Goal: Information Seeking & Learning: Learn about a topic

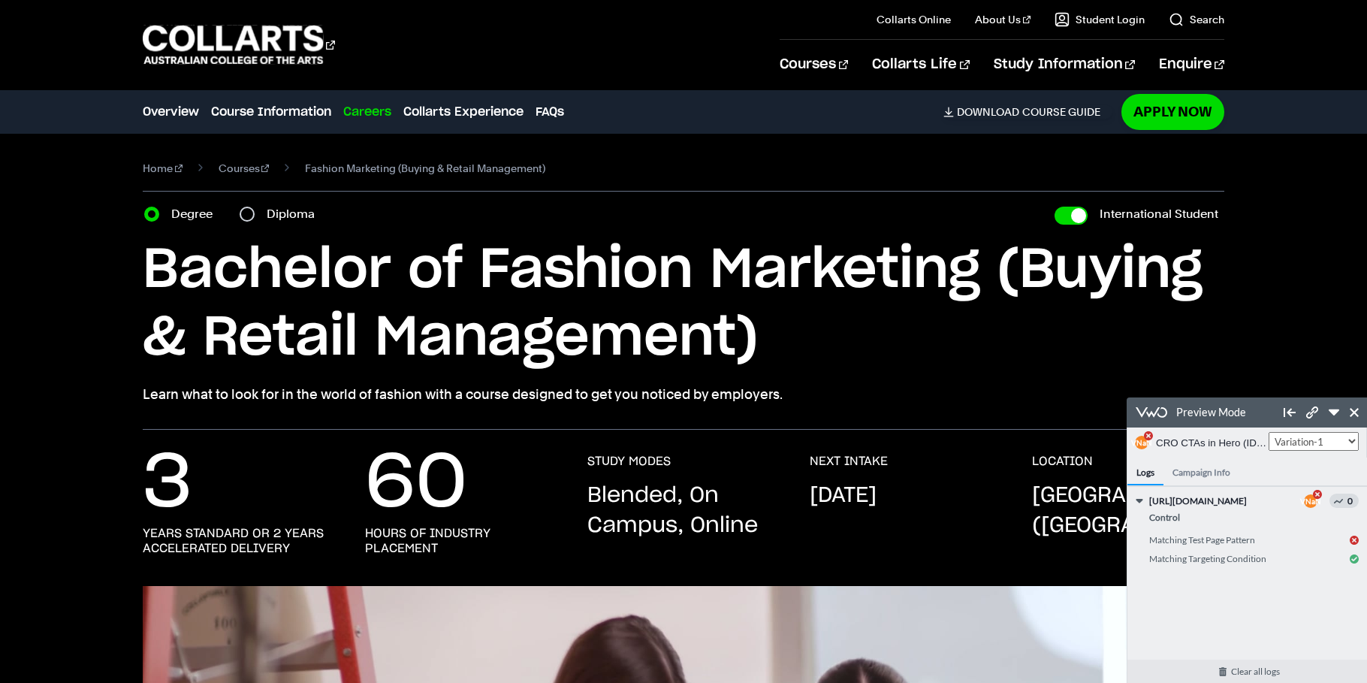
click at [1135, 529] on div "Clear all logs CRO CTAs in Hero (ID: 14) https://www.collarts.edu.au/fashion-ma…" at bounding box center [1248, 529] width 240 height 85
click at [1228, 475] on h4 "Campaign Info" at bounding box center [1202, 472] width 76 height 28
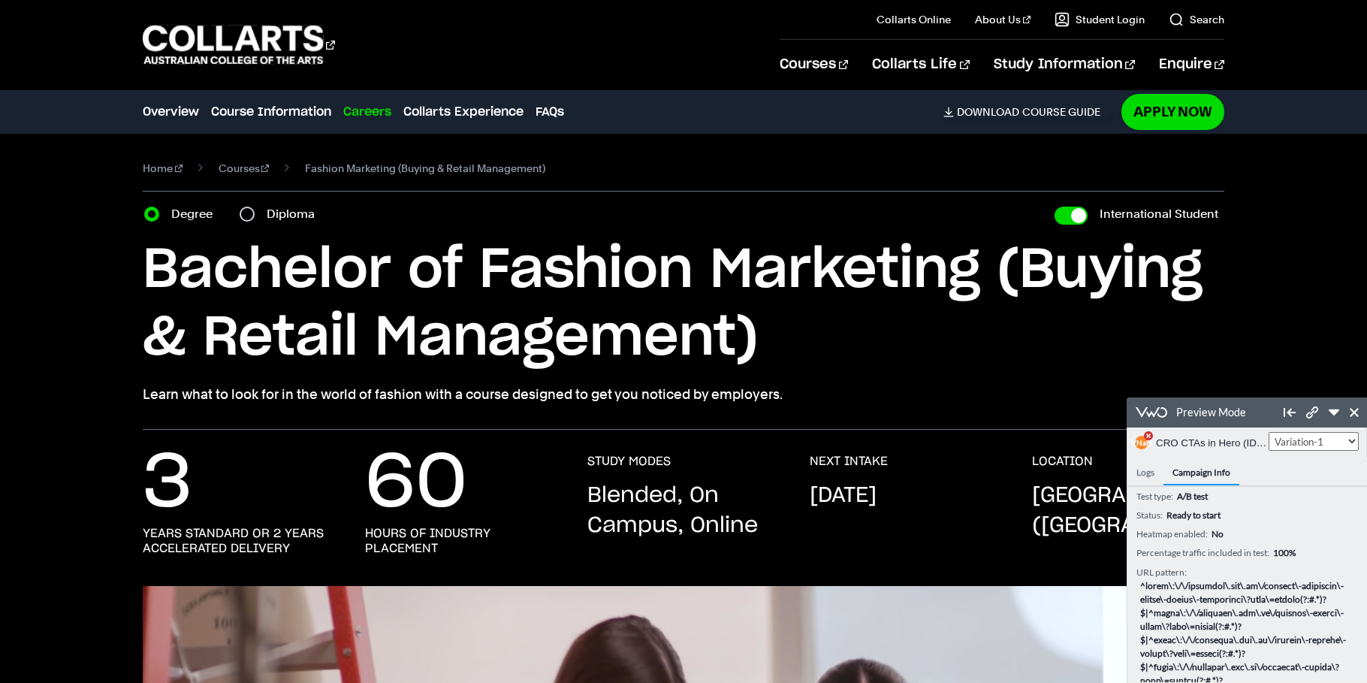
select select "1"
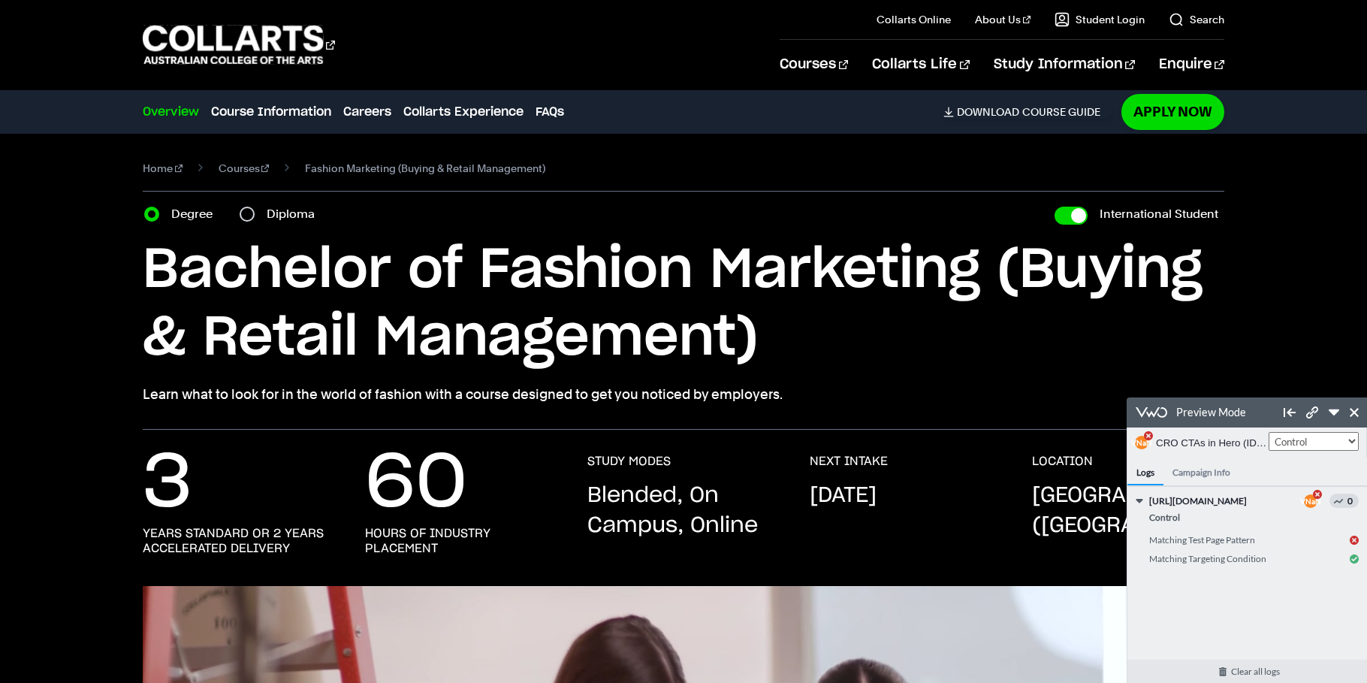
select select "2"
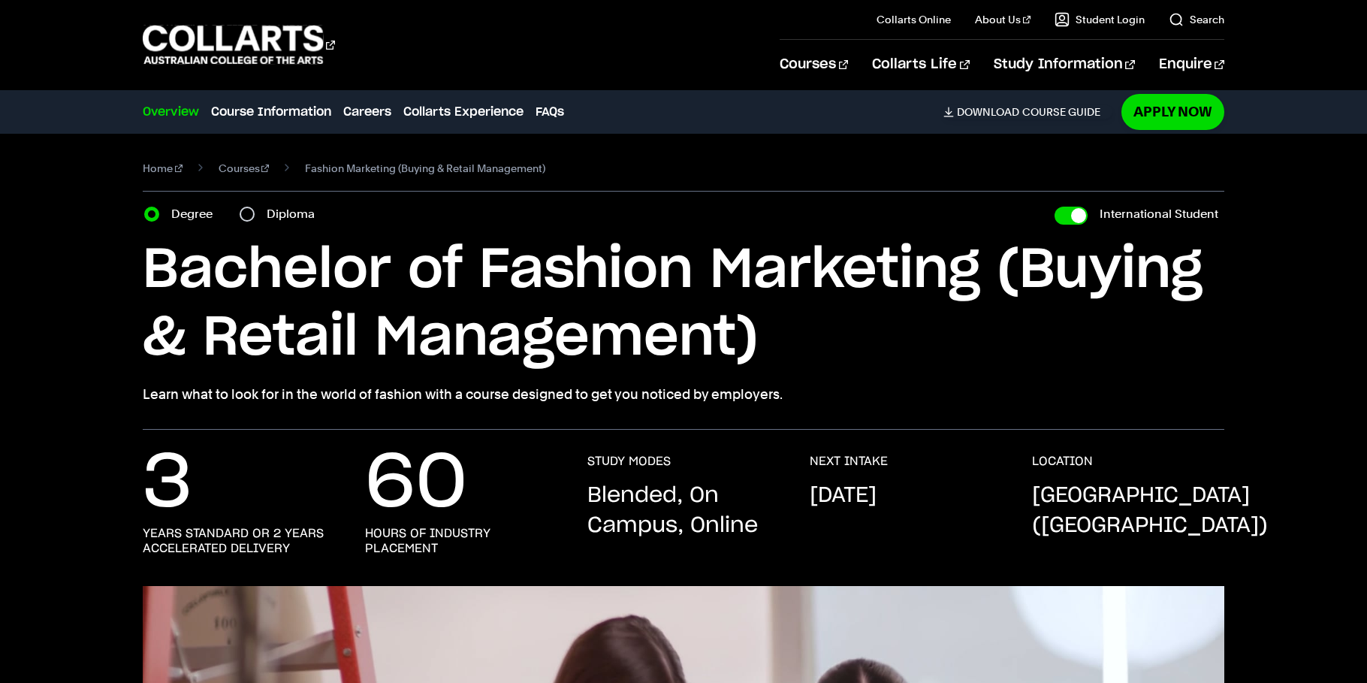
select select "2"
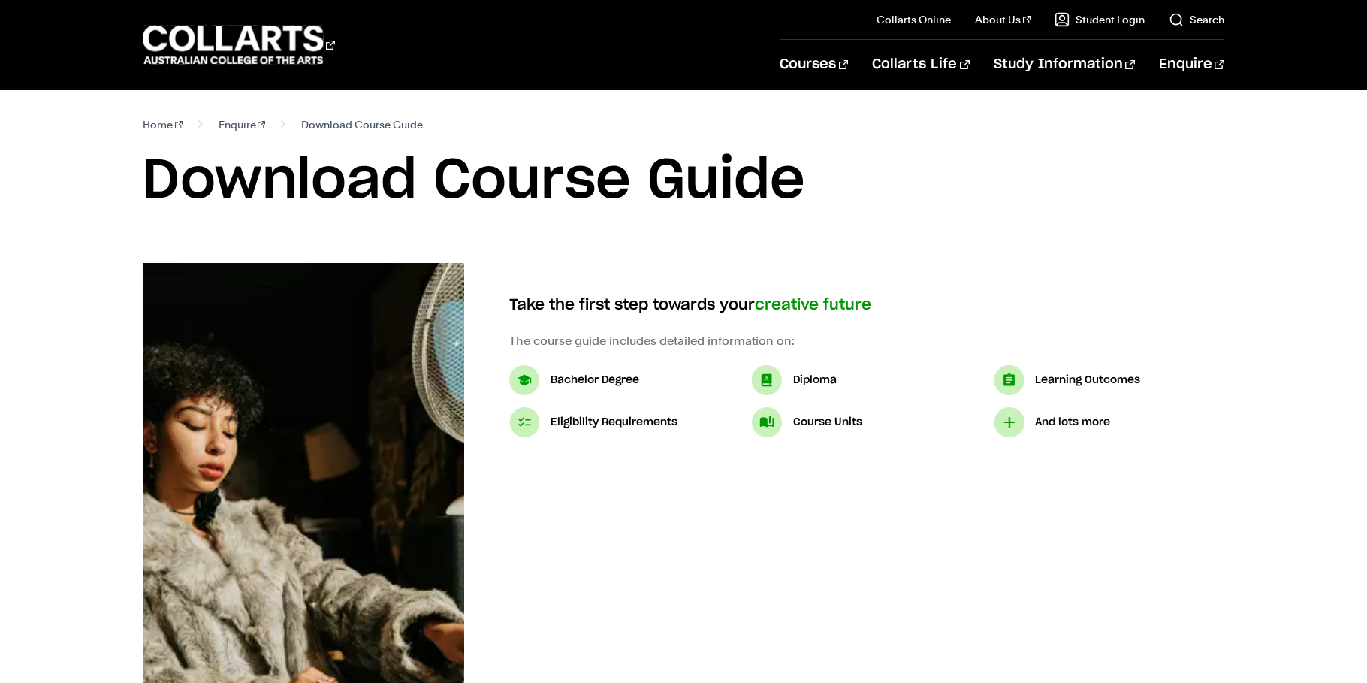
select select "2"
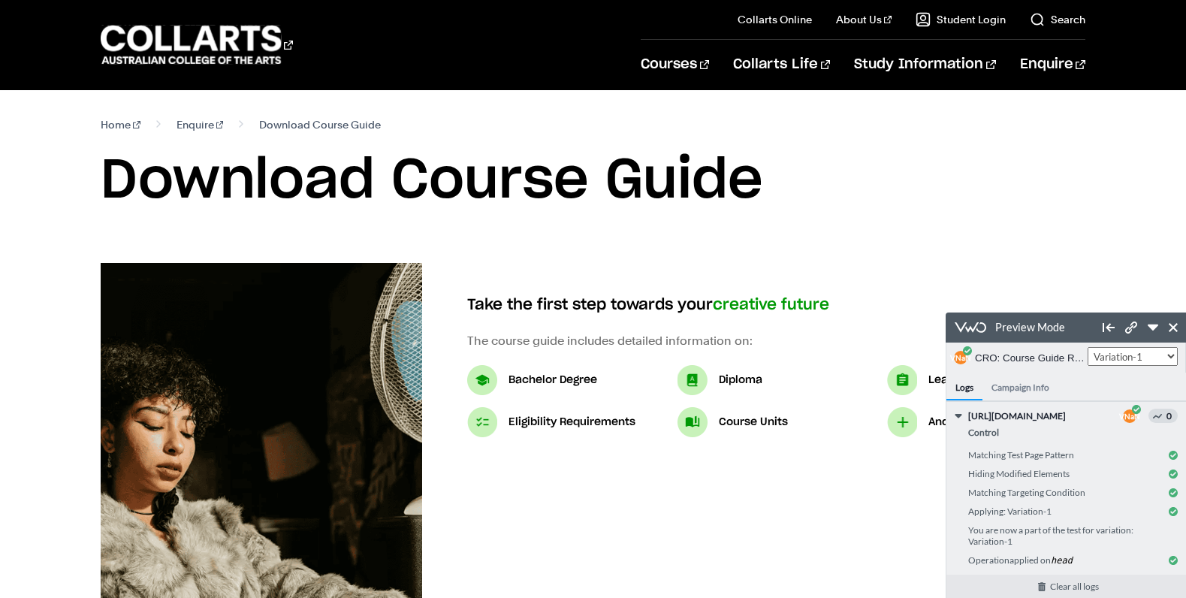
click at [1172, 325] on icon at bounding box center [1173, 327] width 9 height 9
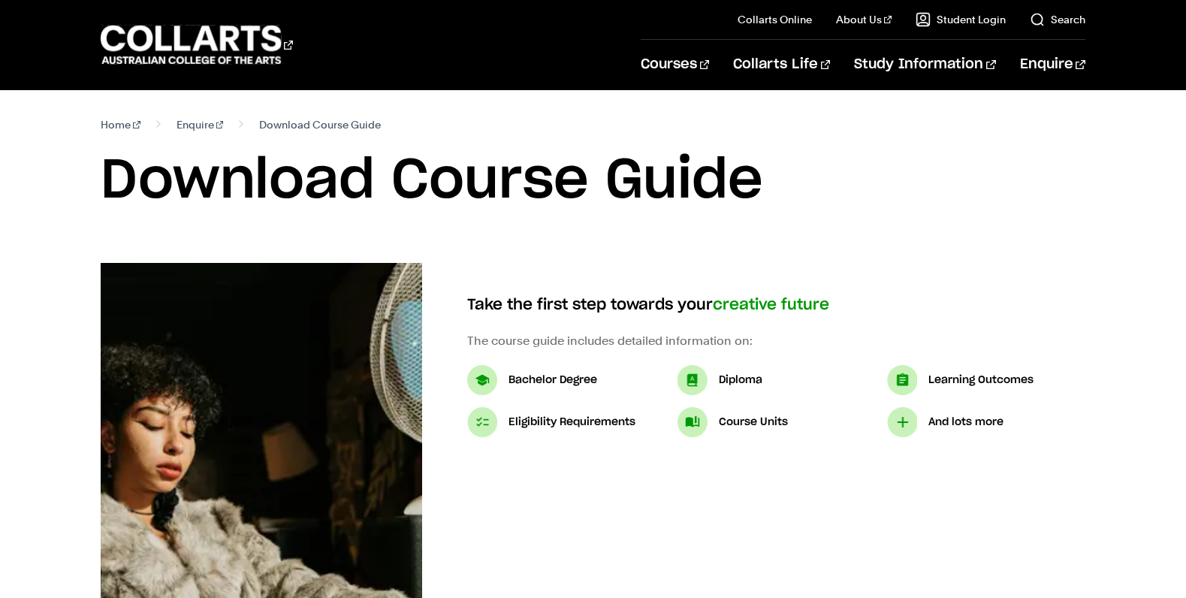
select select "3"
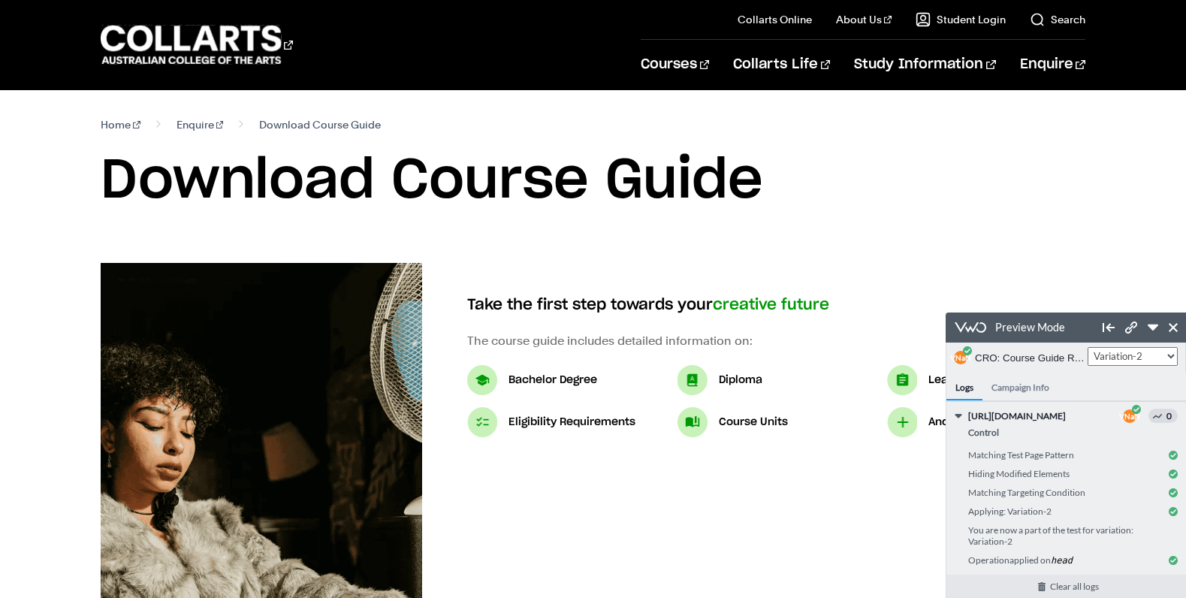
scroll to position [2, 0]
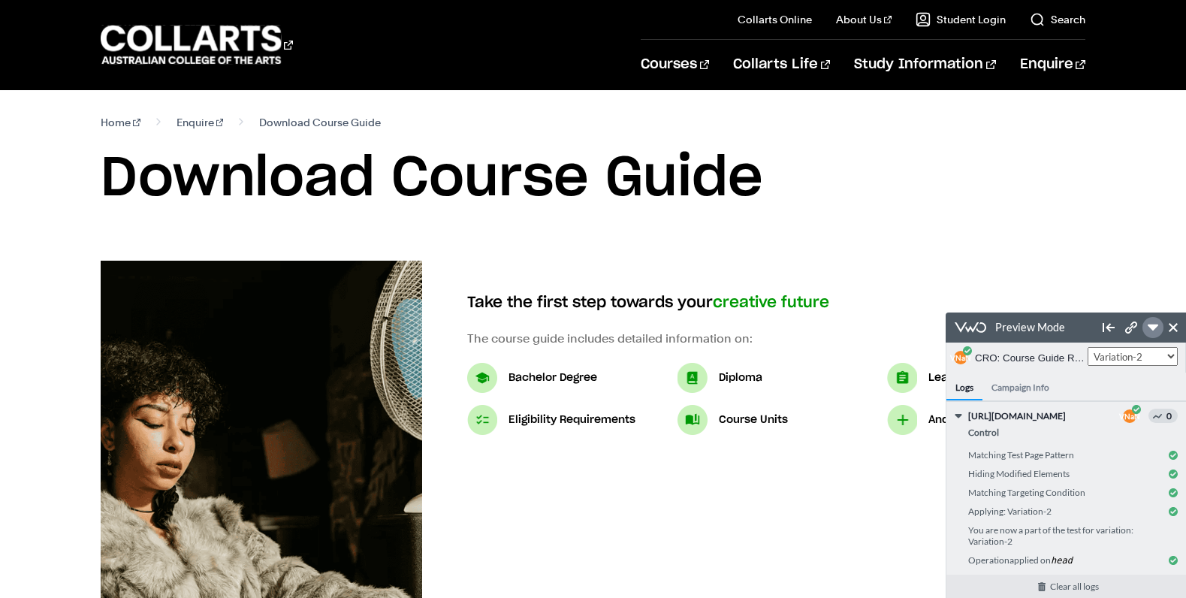
click at [1147, 329] on link at bounding box center [1153, 327] width 21 height 21
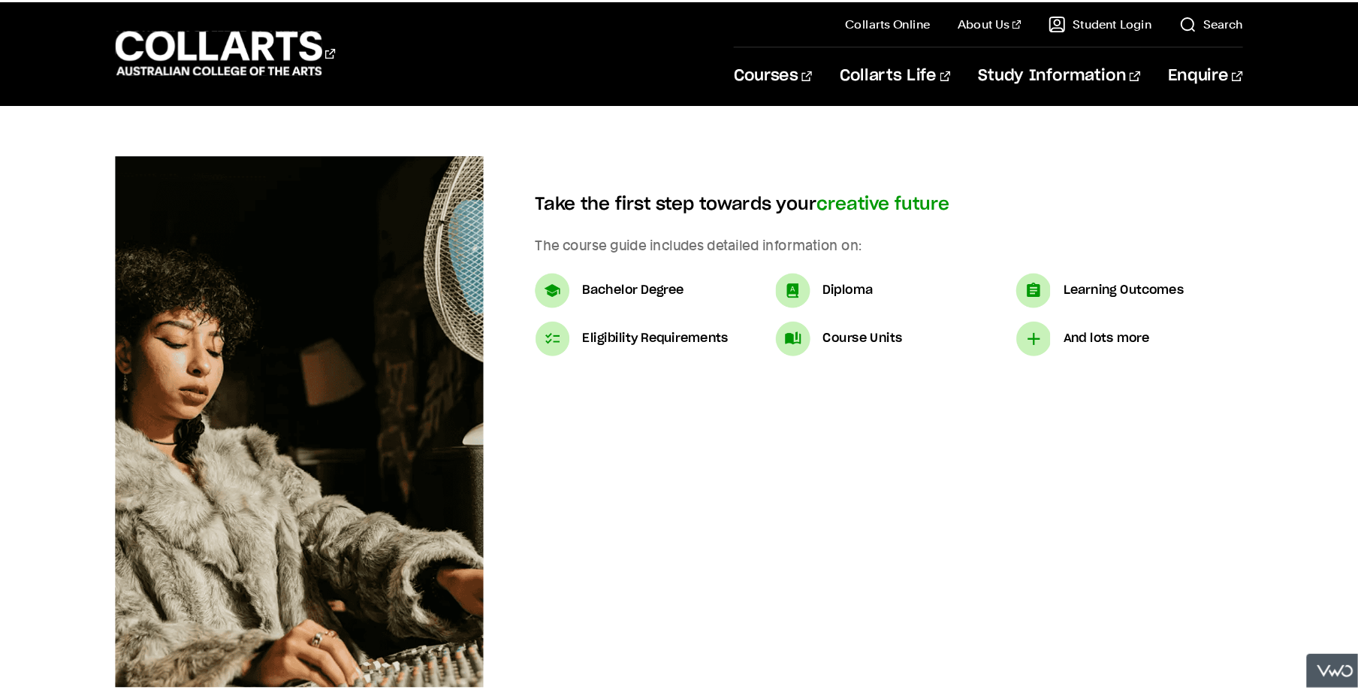
scroll to position [127, 0]
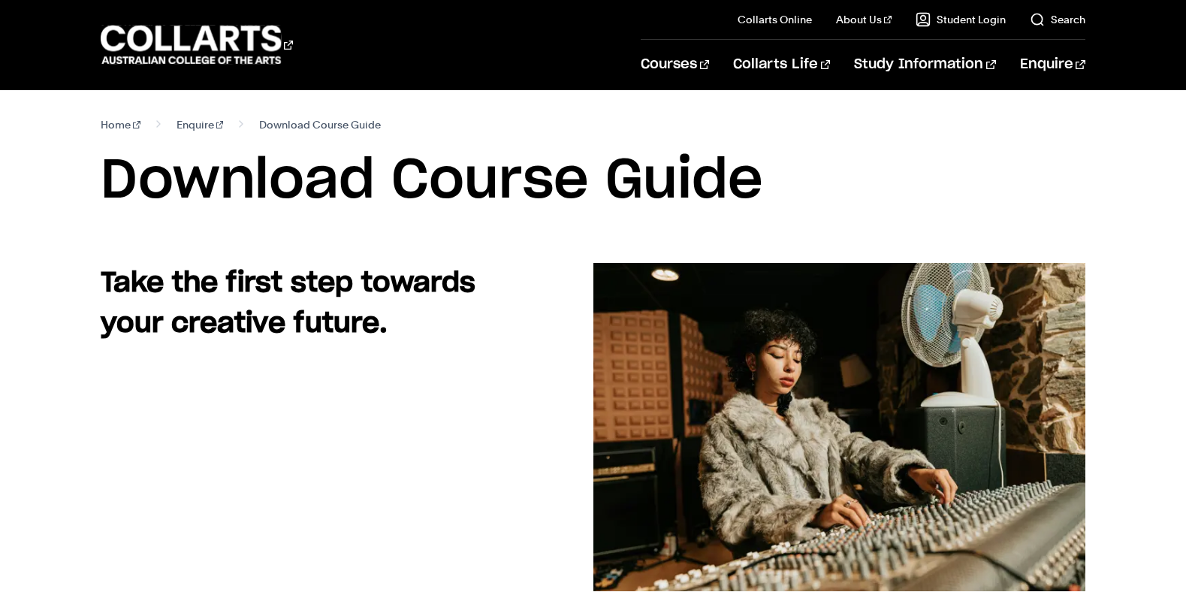
select select "3"
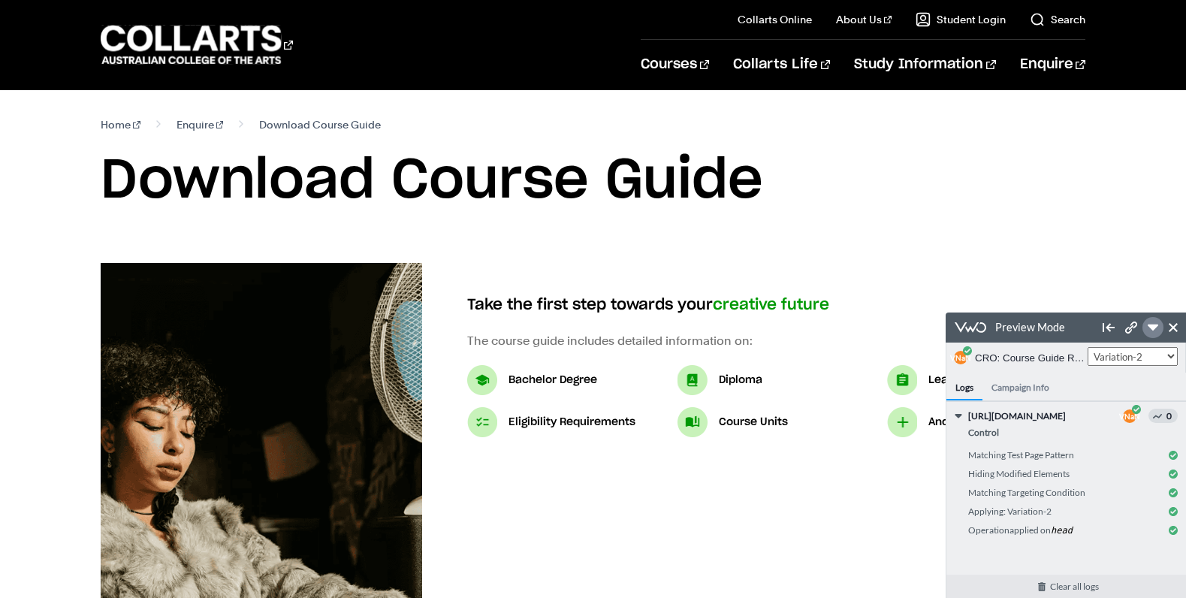
click at [1152, 328] on icon at bounding box center [1153, 328] width 11 height 6
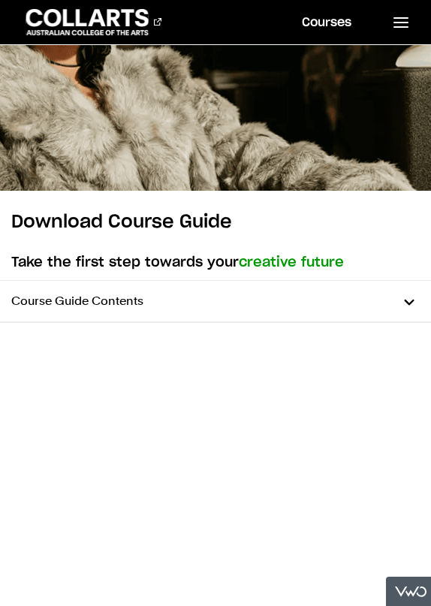
scroll to position [74, 0]
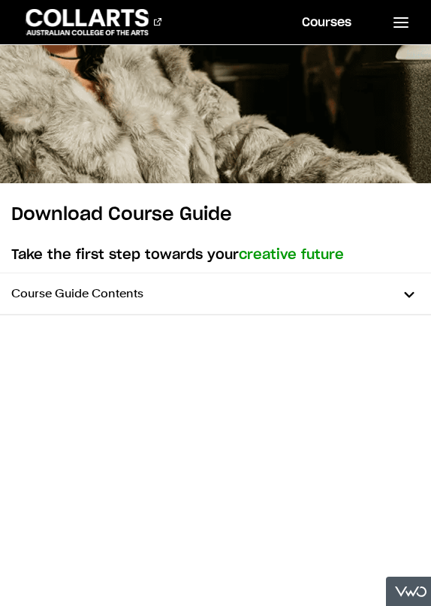
click at [403, 295] on p "Course Guide Contents" at bounding box center [215, 293] width 431 height 41
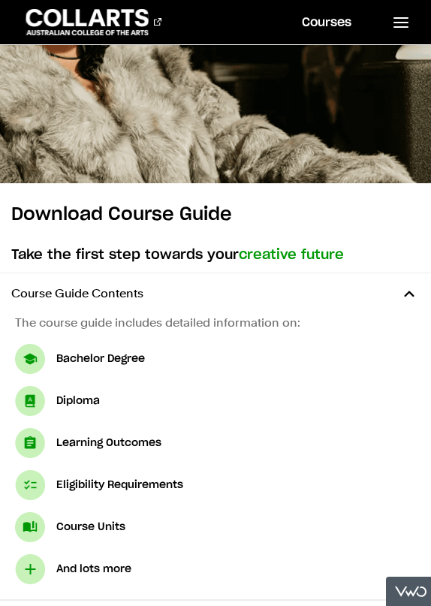
click at [403, 295] on p "Course Guide Contents" at bounding box center [215, 293] width 431 height 41
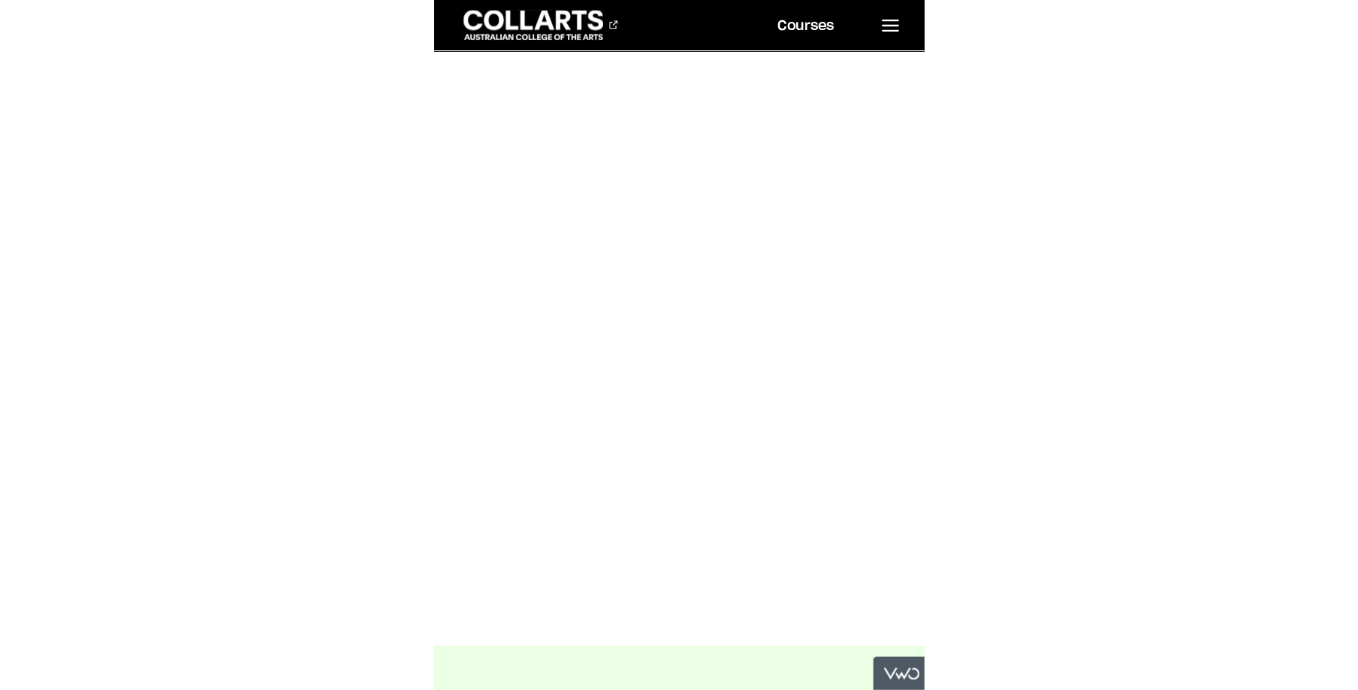
scroll to position [499, 0]
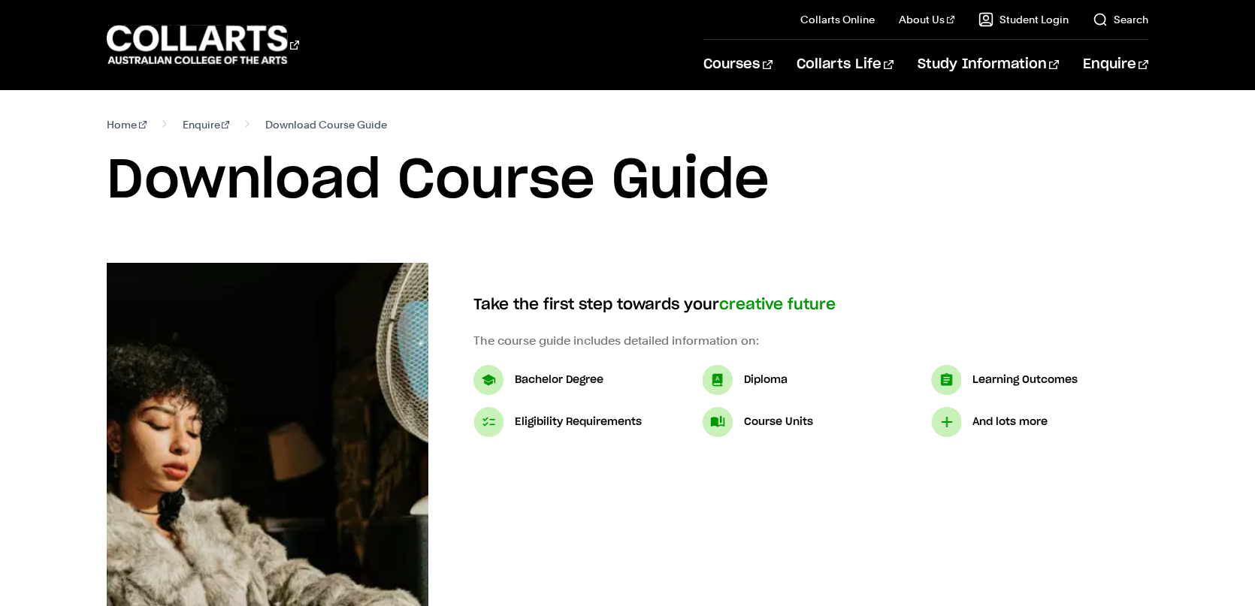
select select "2"
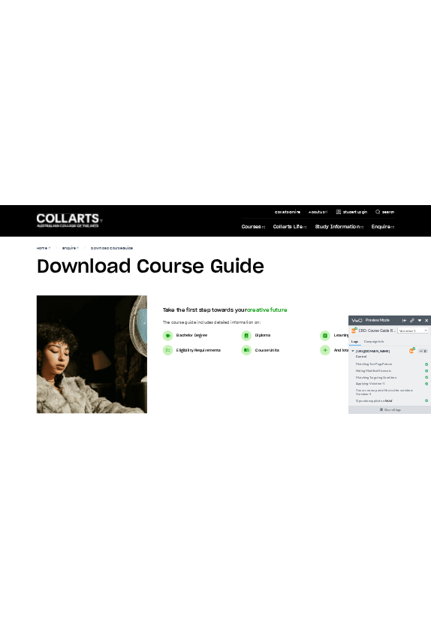
scroll to position [2, 0]
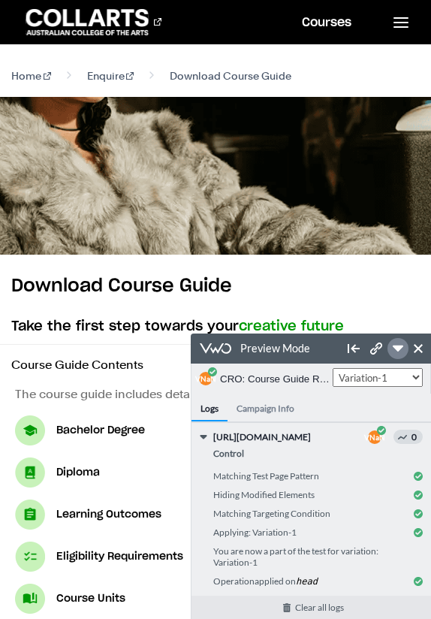
drag, startPoint x: 400, startPoint y: 347, endPoint x: 398, endPoint y: 335, distance: 12.2
click at [400, 347] on icon at bounding box center [398, 349] width 11 height 6
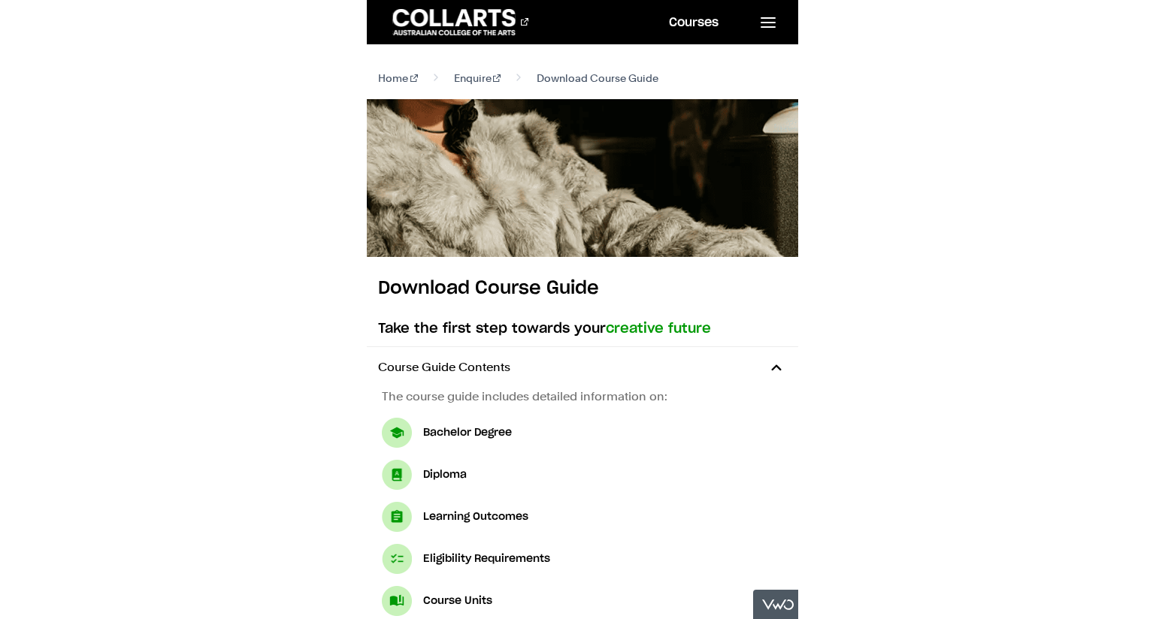
scroll to position [0, 0]
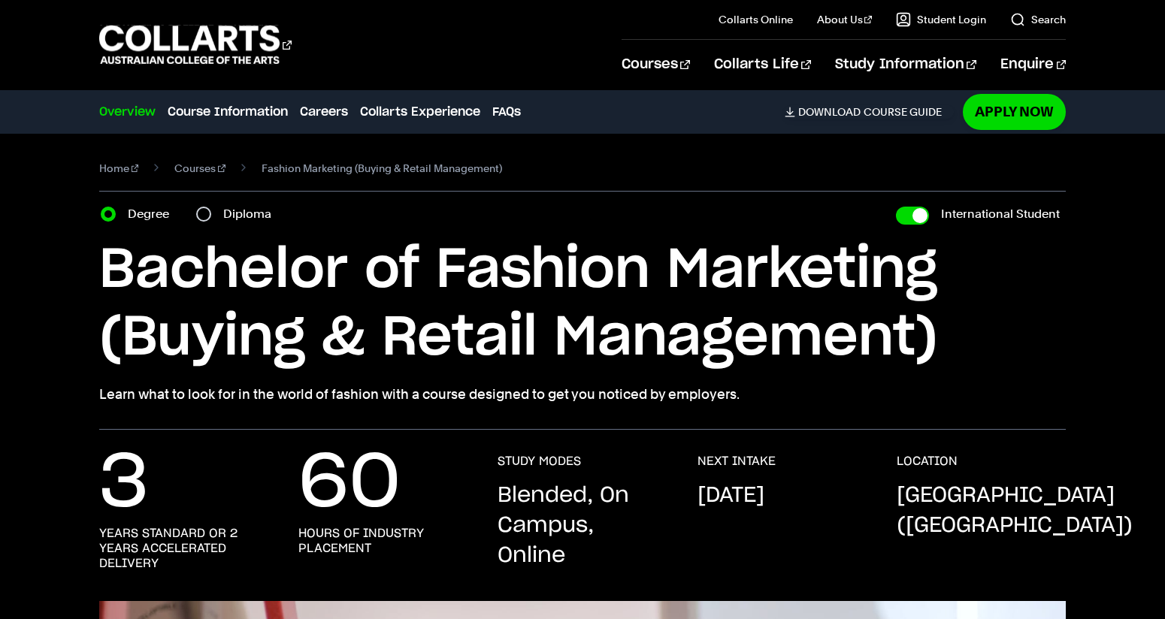
select select "2"
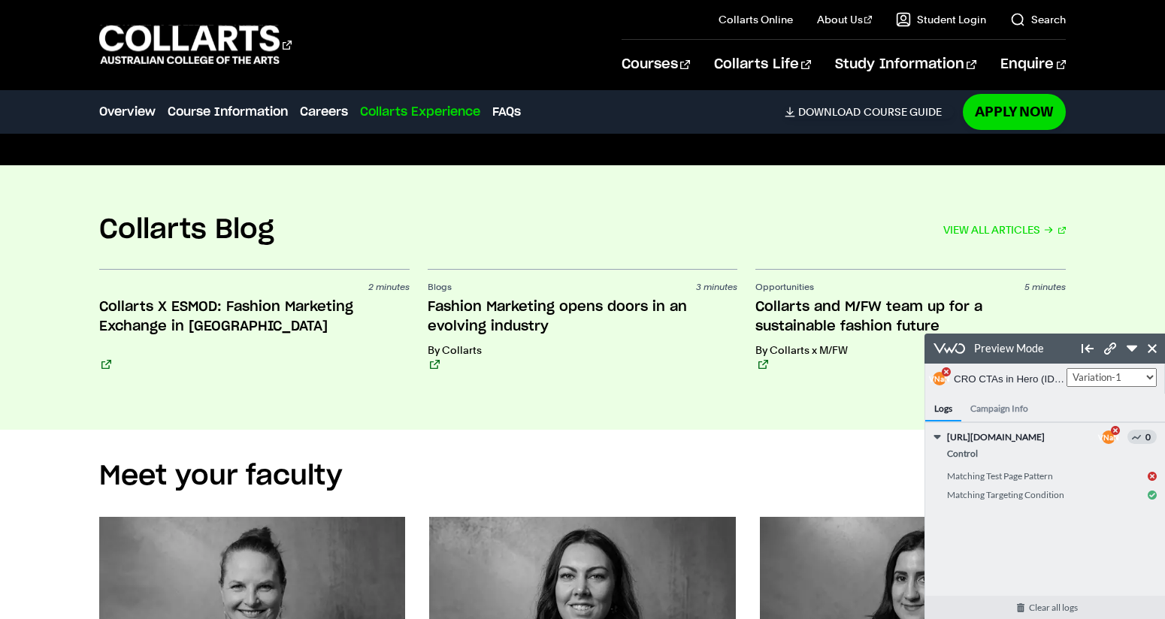
scroll to position [4391, 0]
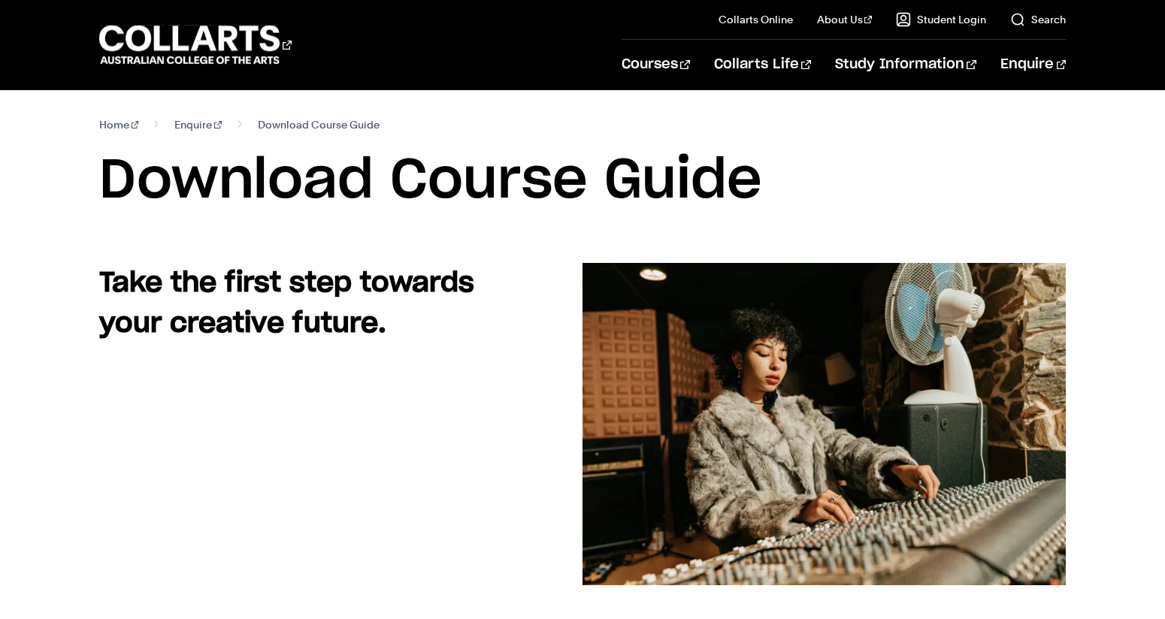
select select "3"
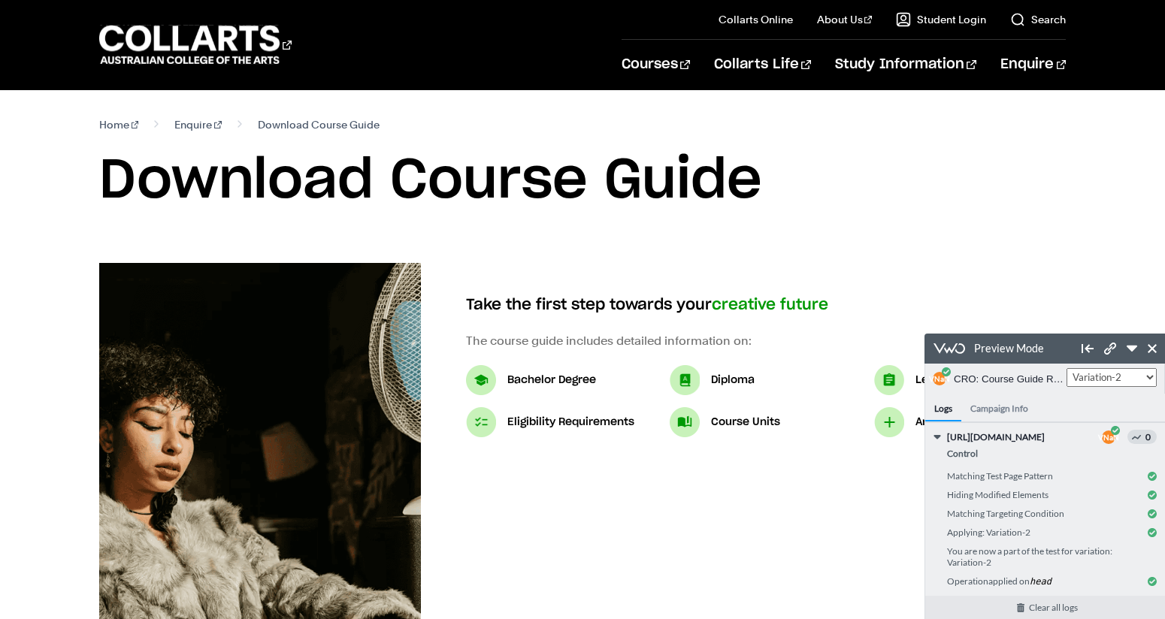
scroll to position [2, 0]
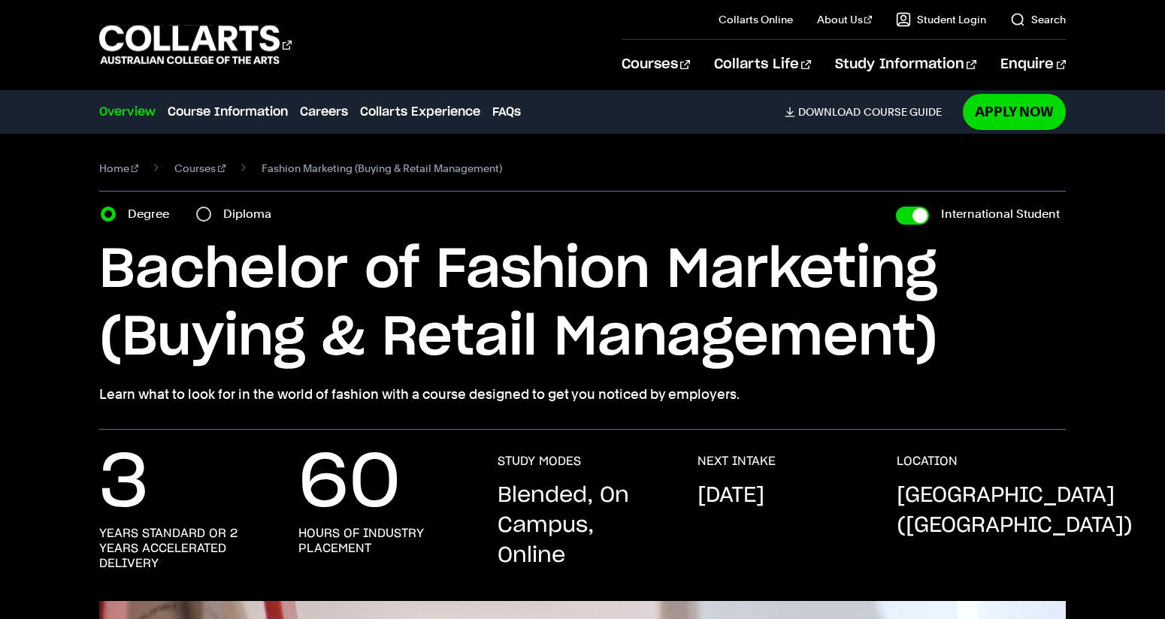
select select "2"
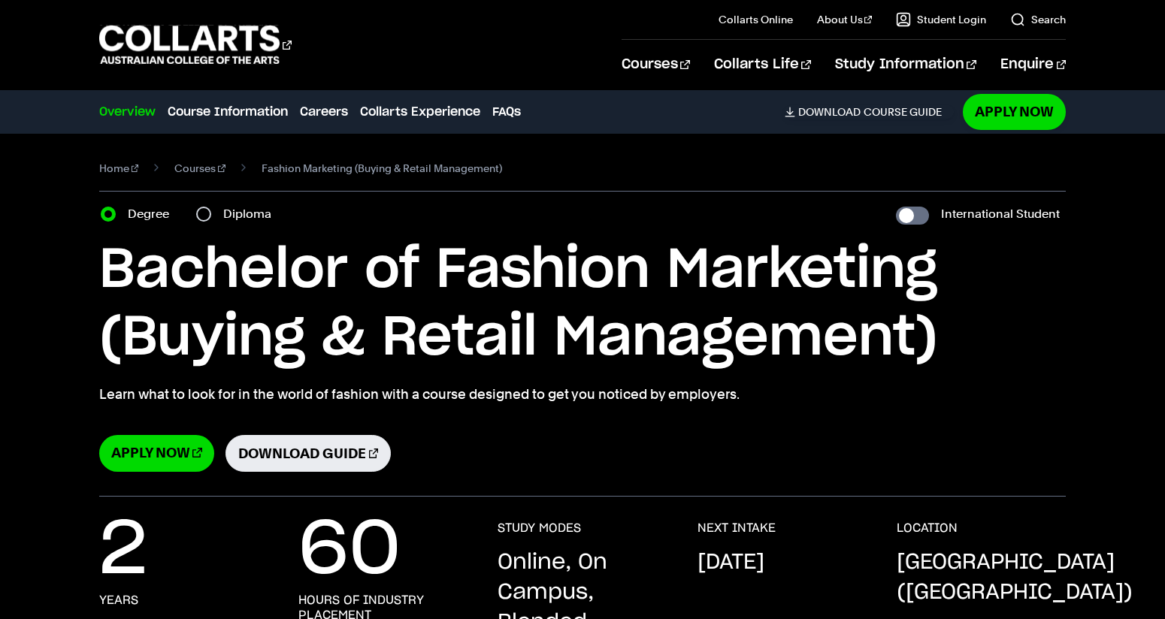
select select "2"
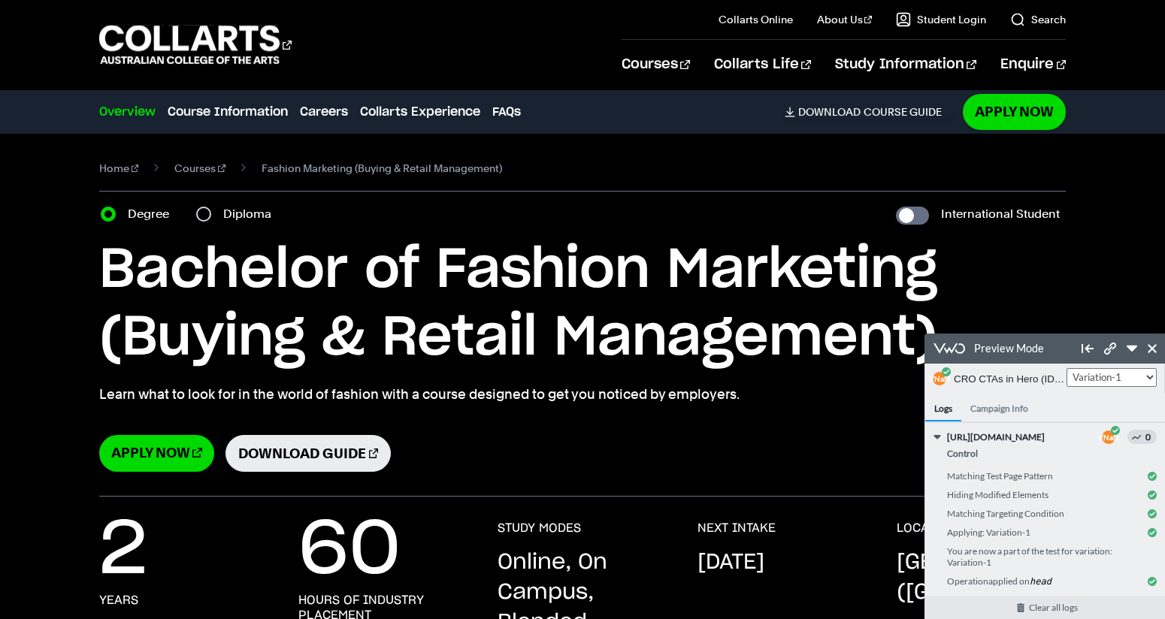
click at [205, 216] on input "Diploma" at bounding box center [203, 214] width 15 height 15
radio input "true"
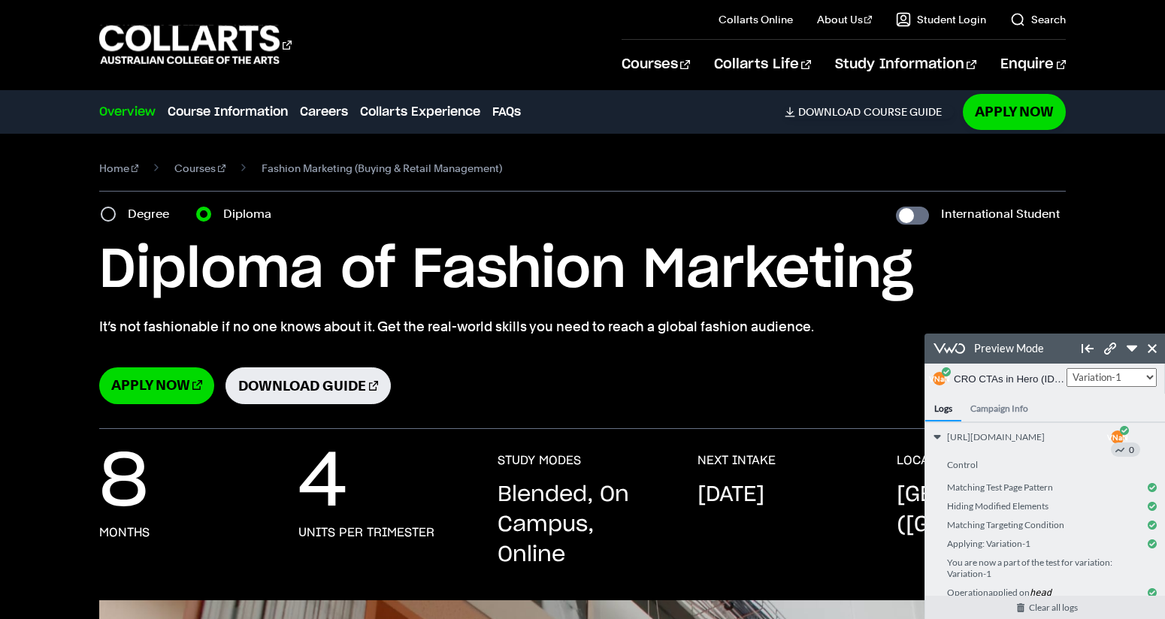
click at [110, 213] on input "Degree" at bounding box center [108, 214] width 15 height 15
radio input "true"
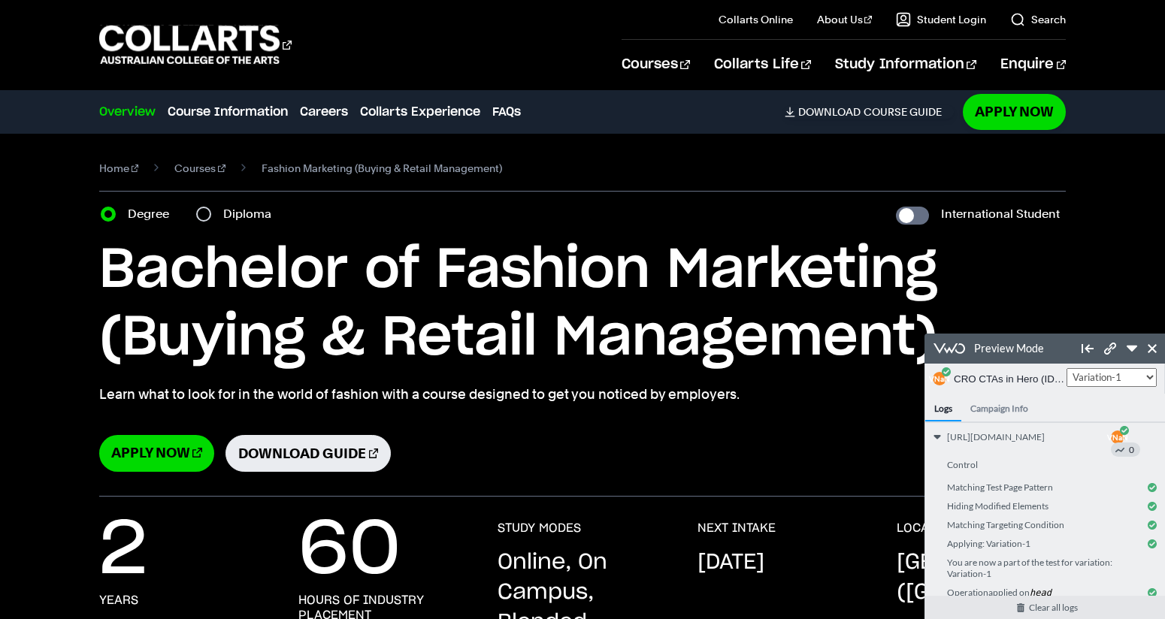
click at [202, 213] on input "Diploma" at bounding box center [203, 214] width 15 height 15
radio input "true"
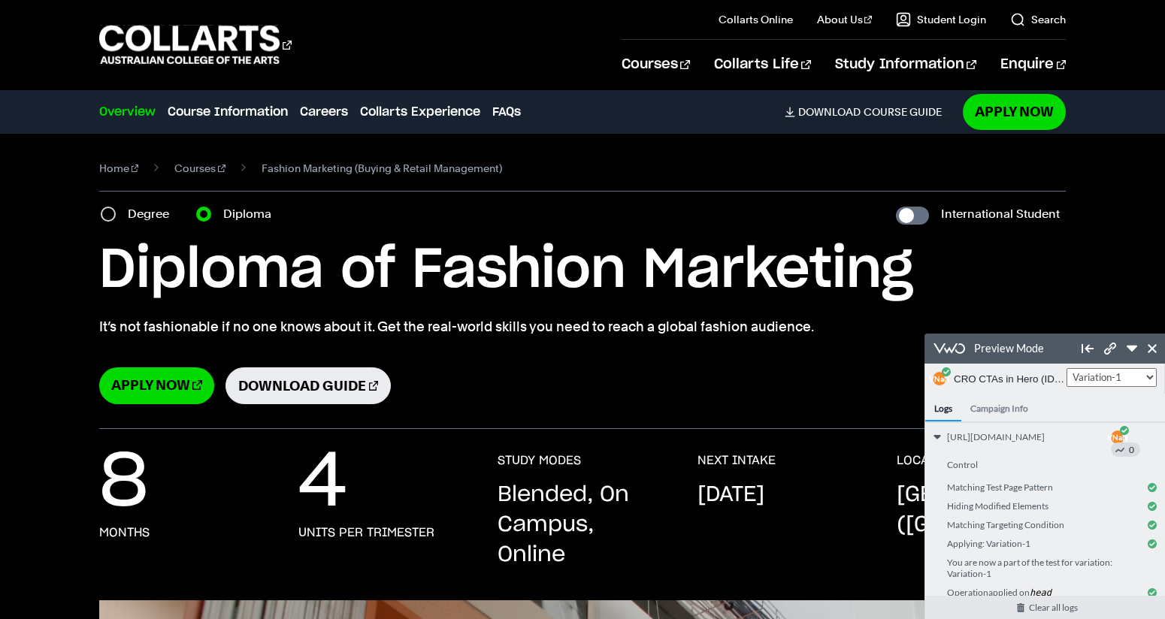
click at [109, 214] on input "Degree" at bounding box center [108, 214] width 15 height 15
radio input "true"
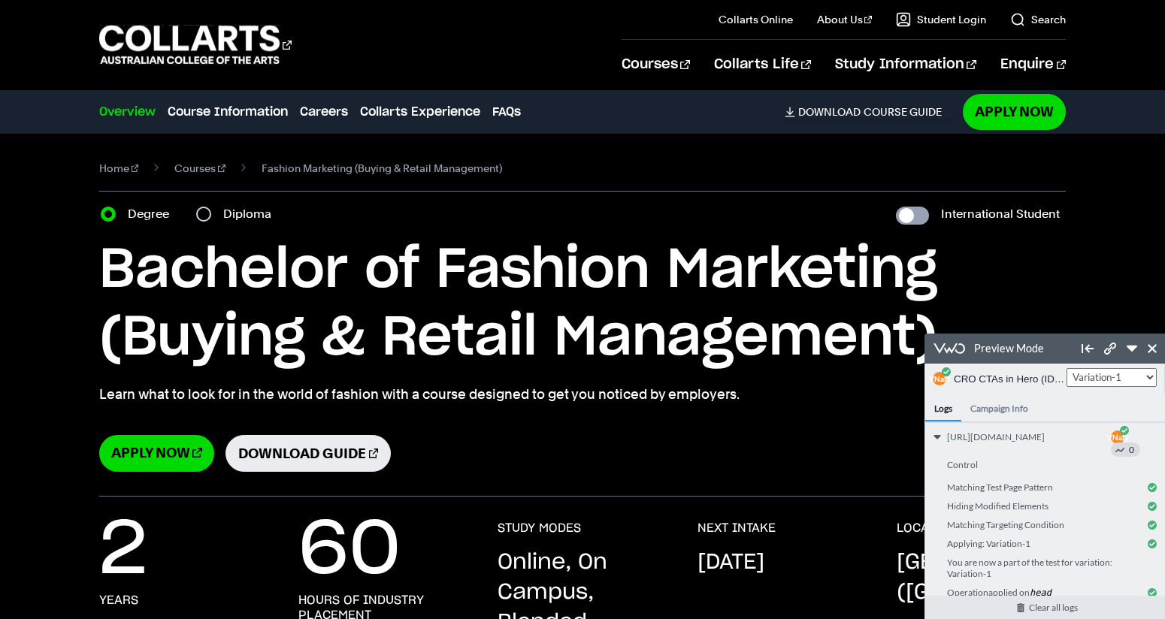
click at [911, 216] on input "International Student" at bounding box center [912, 216] width 33 height 18
checkbox input "true"
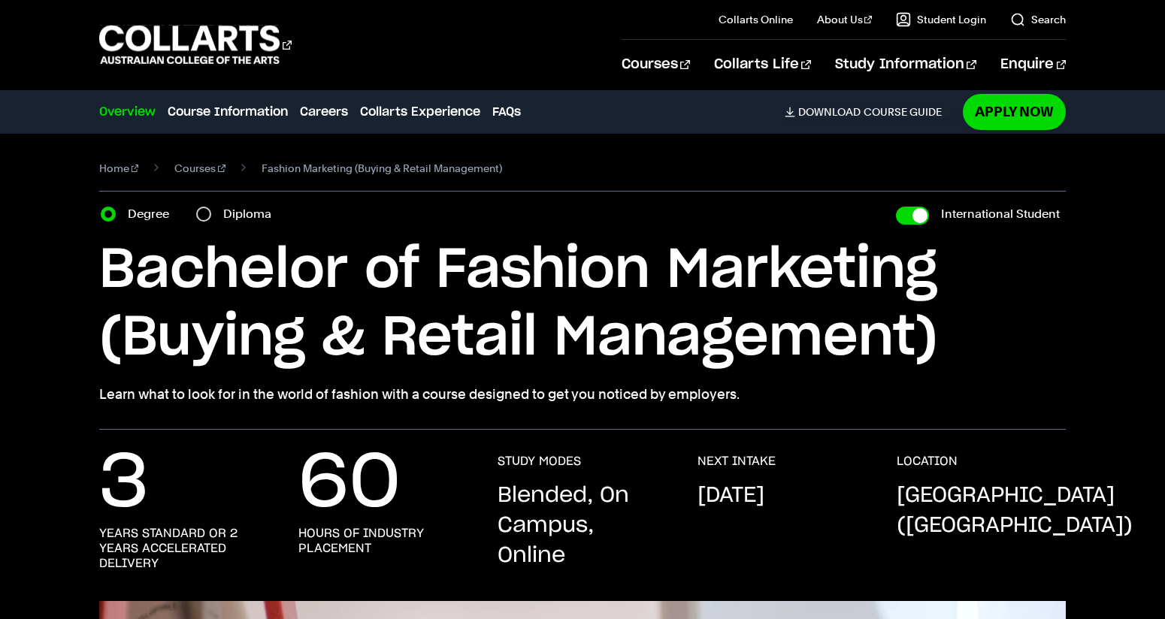
select select "2"
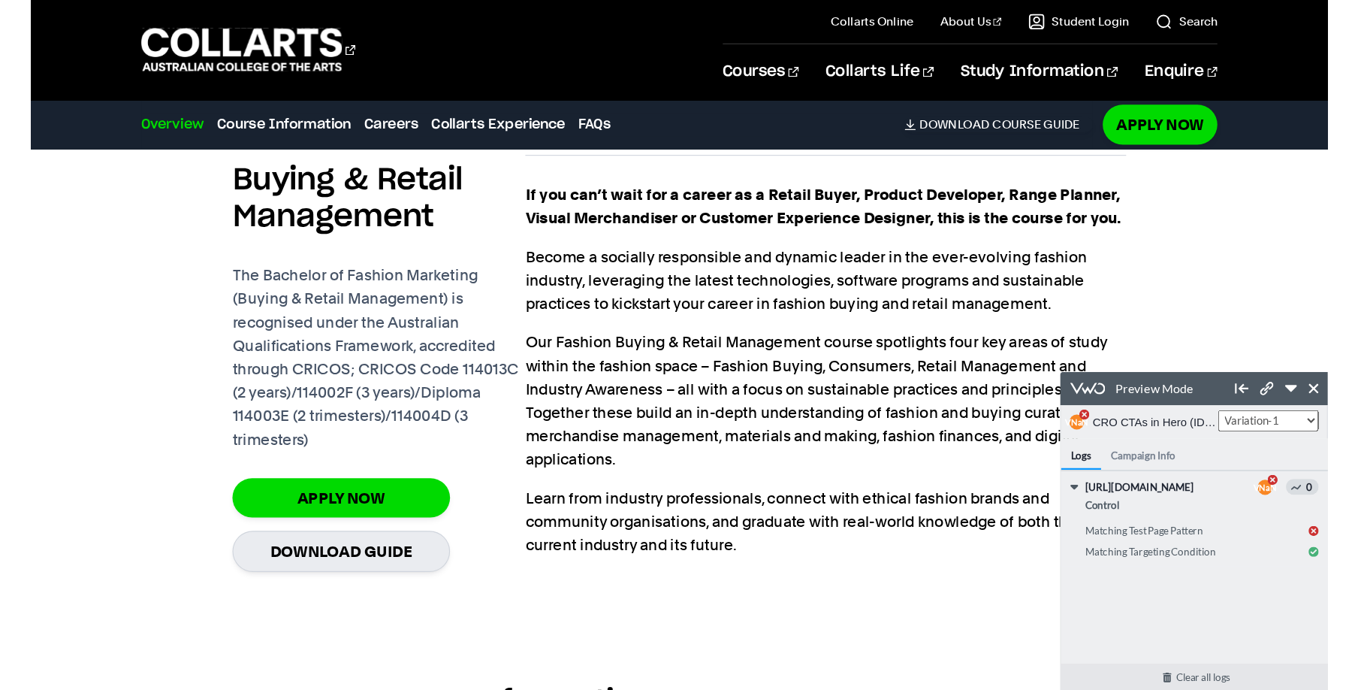
scroll to position [1066, 0]
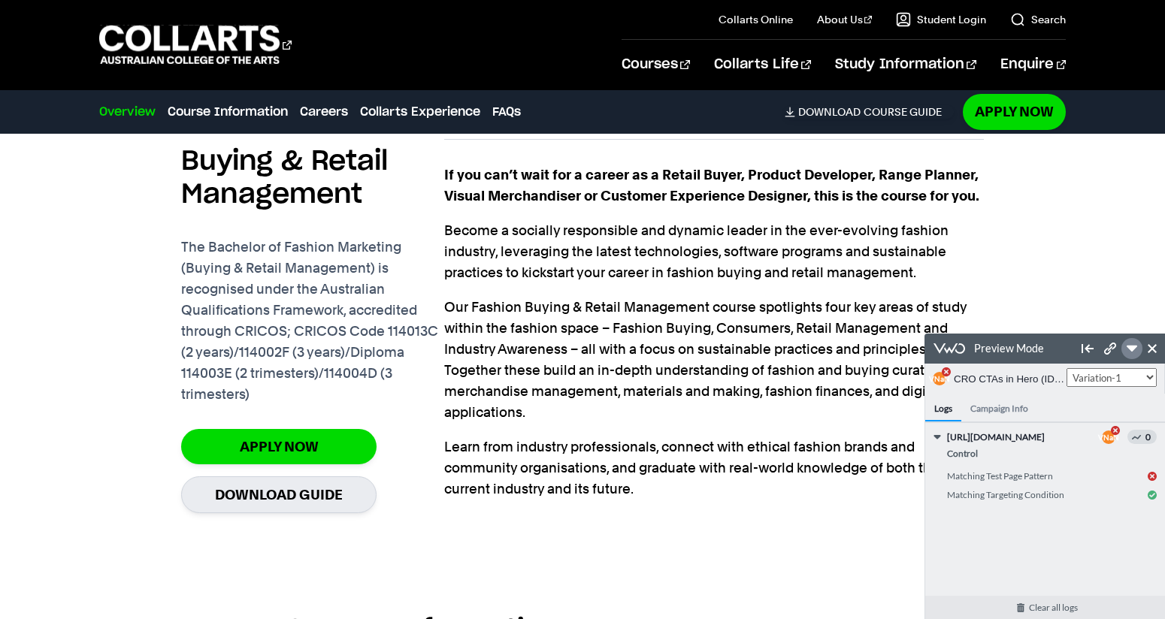
click at [1134, 351] on icon at bounding box center [1131, 348] width 11 height 11
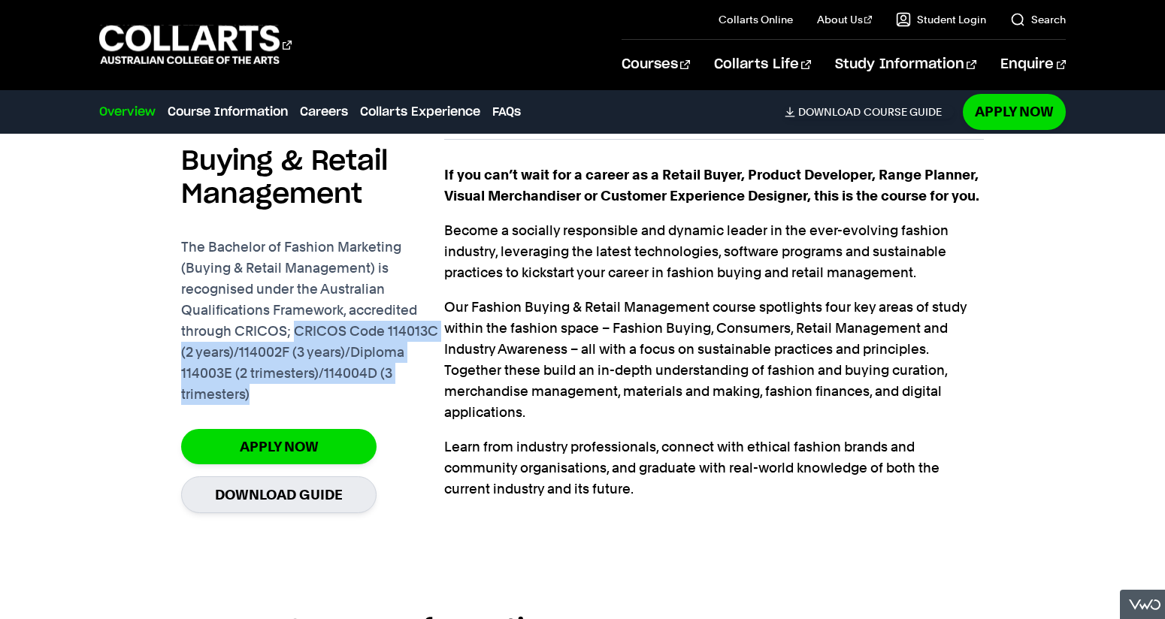
drag, startPoint x: 292, startPoint y: 333, endPoint x: 292, endPoint y: 385, distance: 52.6
click at [292, 385] on p "The Bachelor of Fashion Marketing (Buying & Retail Management) is recognised un…" at bounding box center [312, 321] width 263 height 168
copy p "CRICOS Code 114013C (2 years)/114002F (3 years)/Diploma 114003E (2 trimesters)/…"
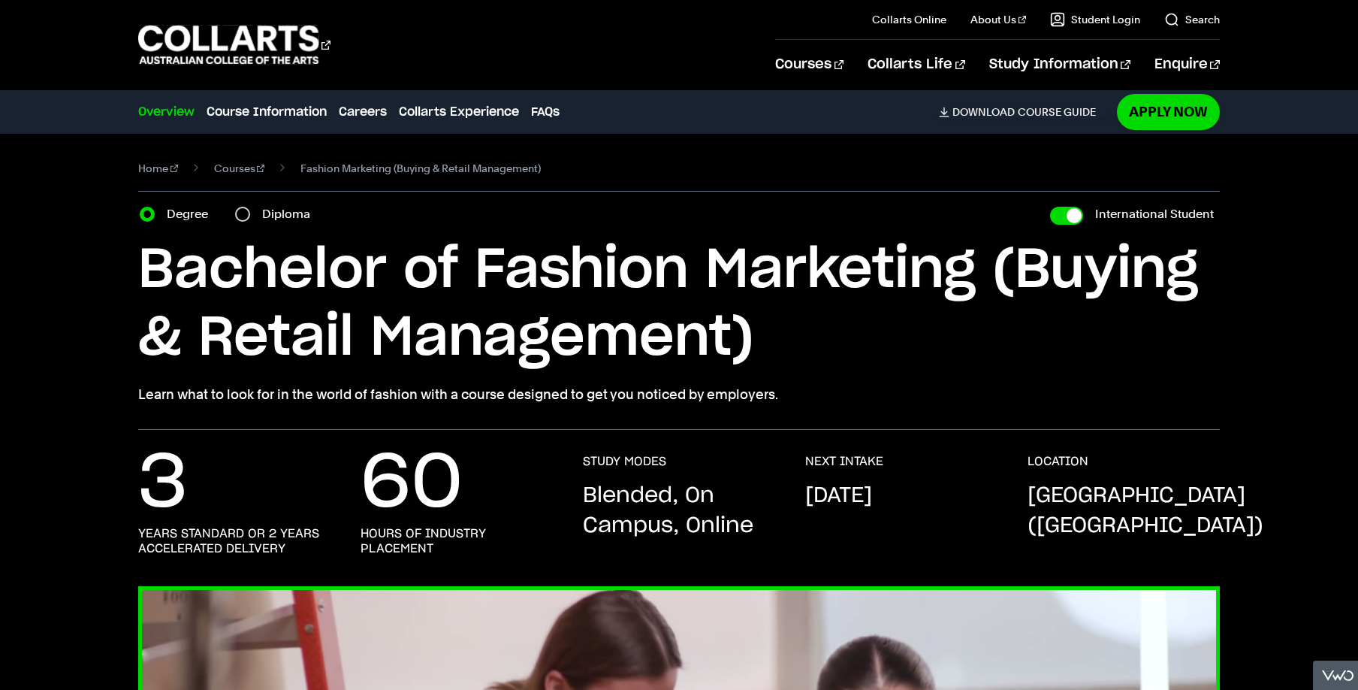
scroll to position [-1, 0]
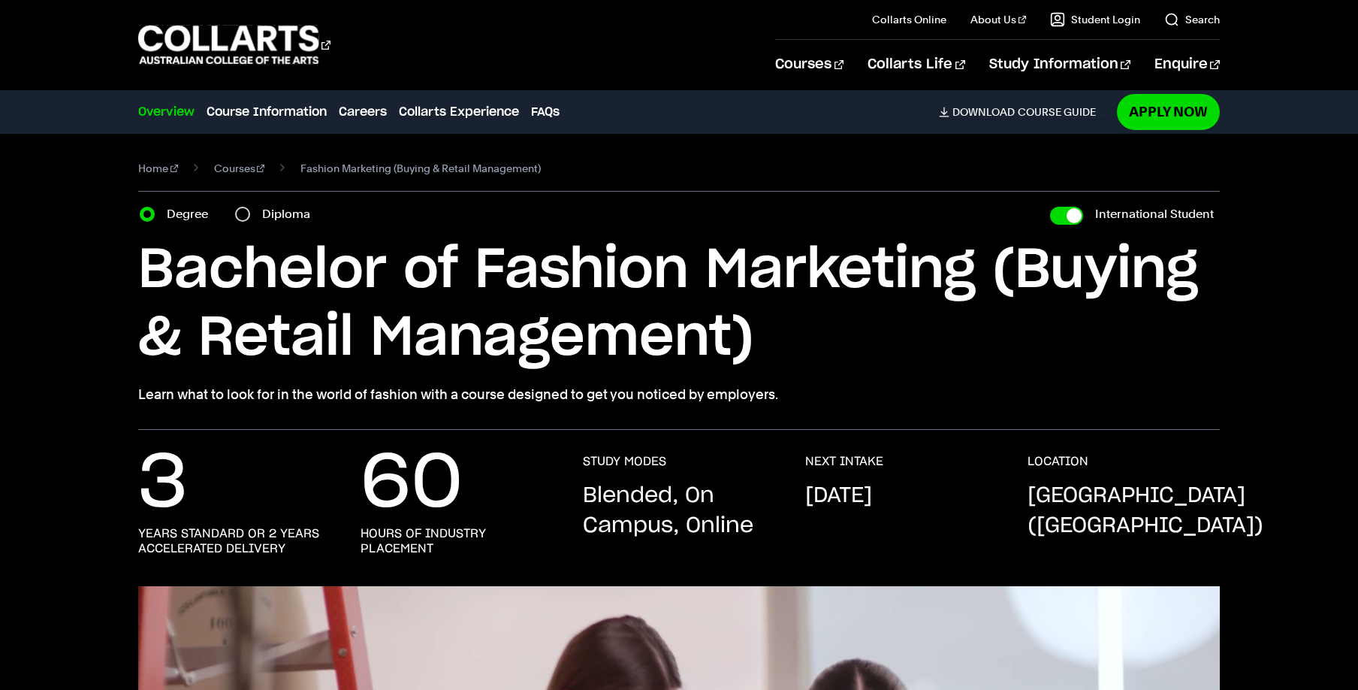
select select "2"
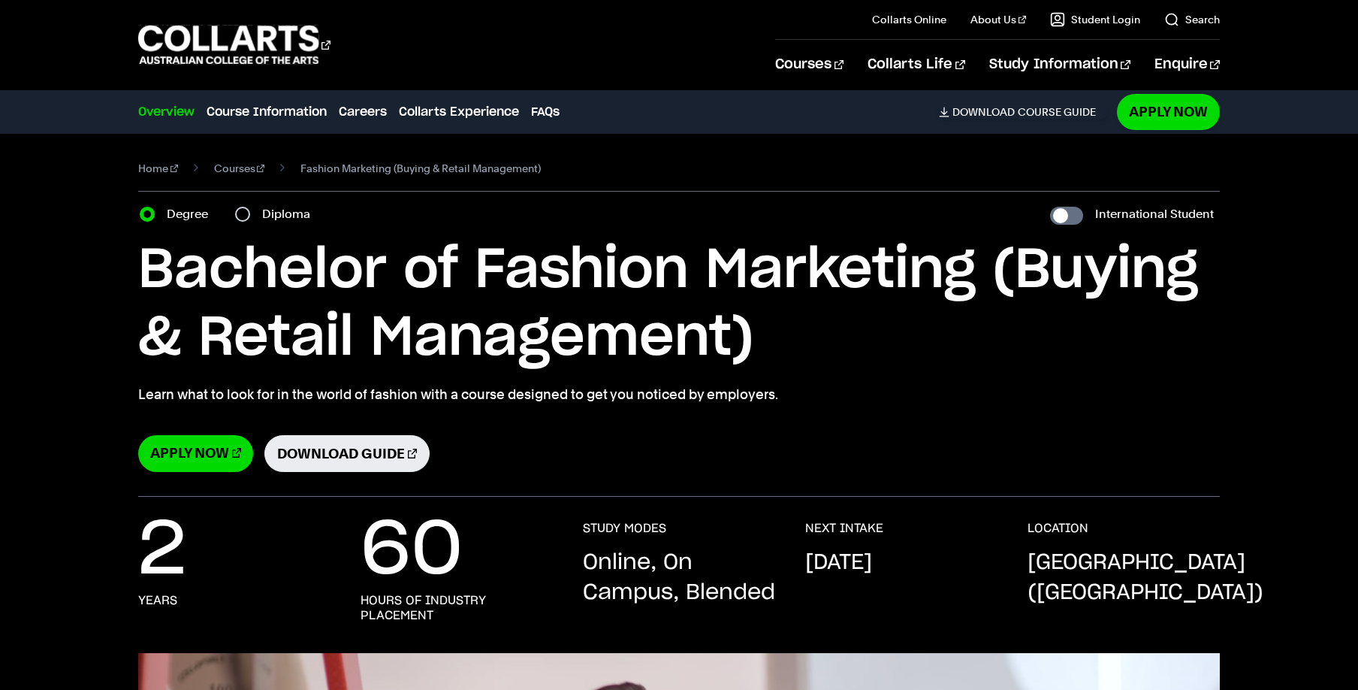
select select "2"
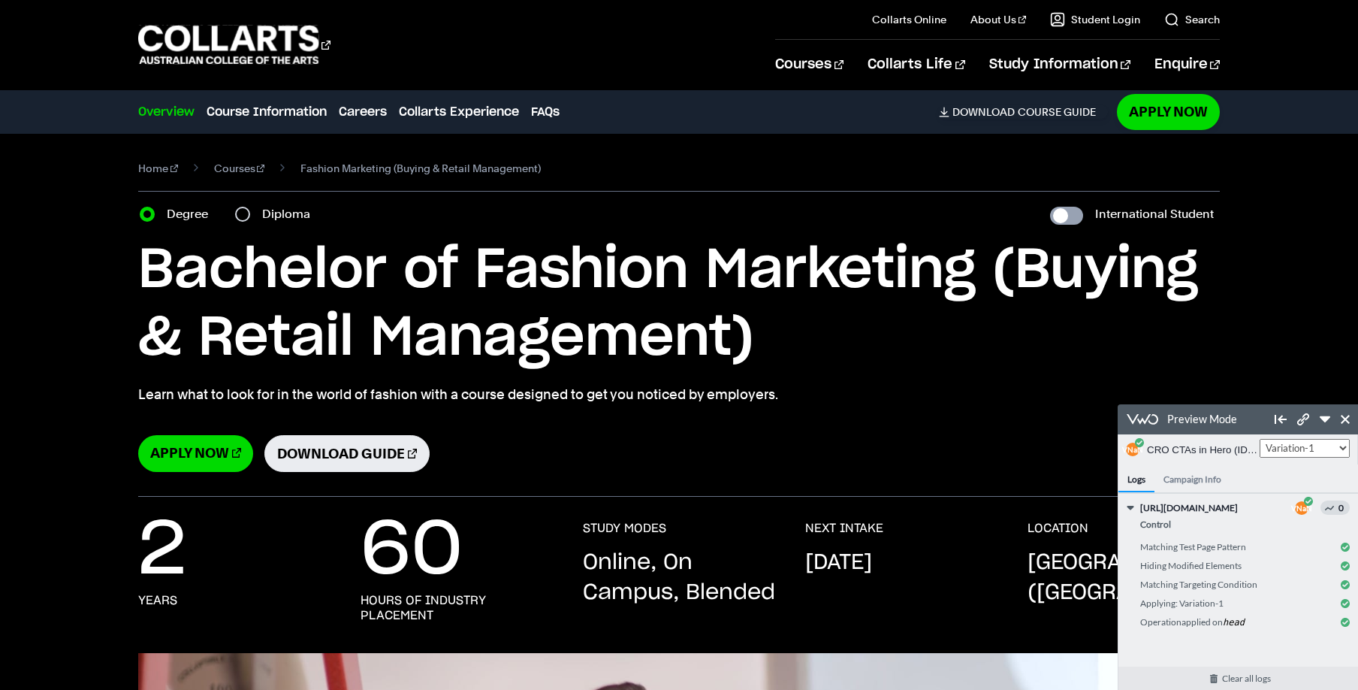
click at [1067, 218] on input "International Student" at bounding box center [1066, 216] width 33 height 18
checkbox input "true"
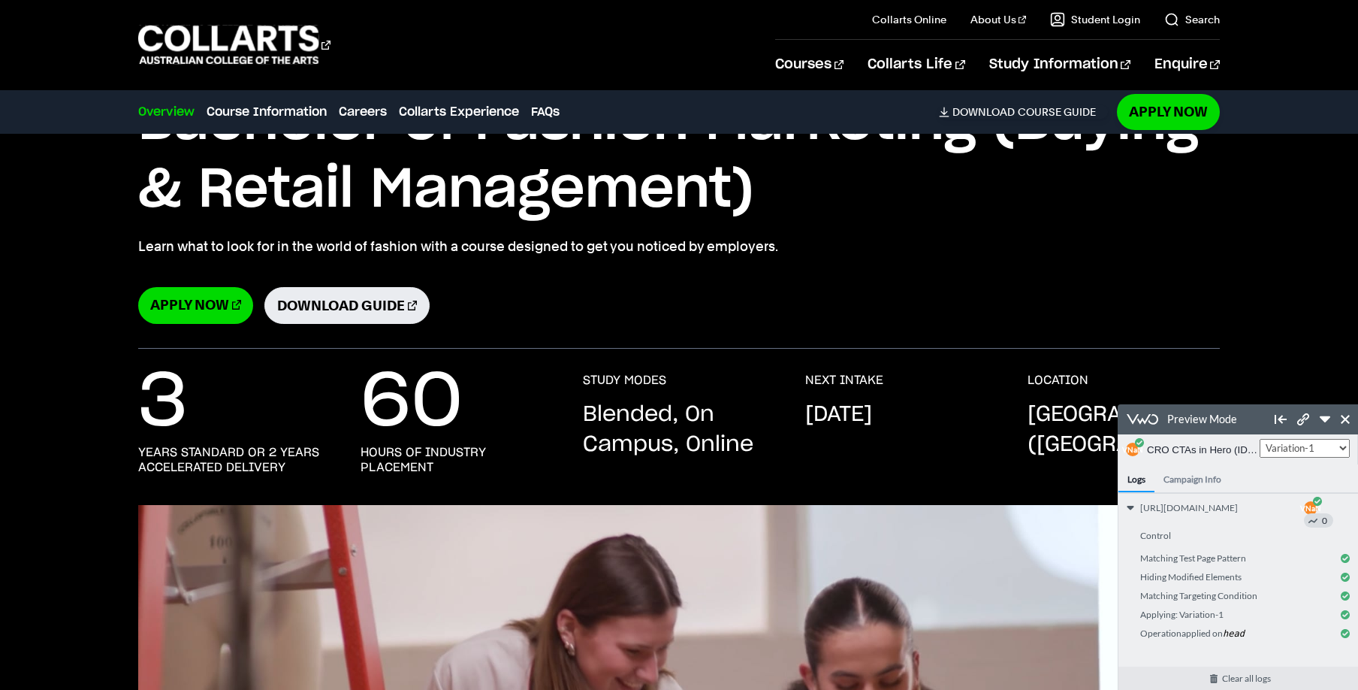
scroll to position [150, 0]
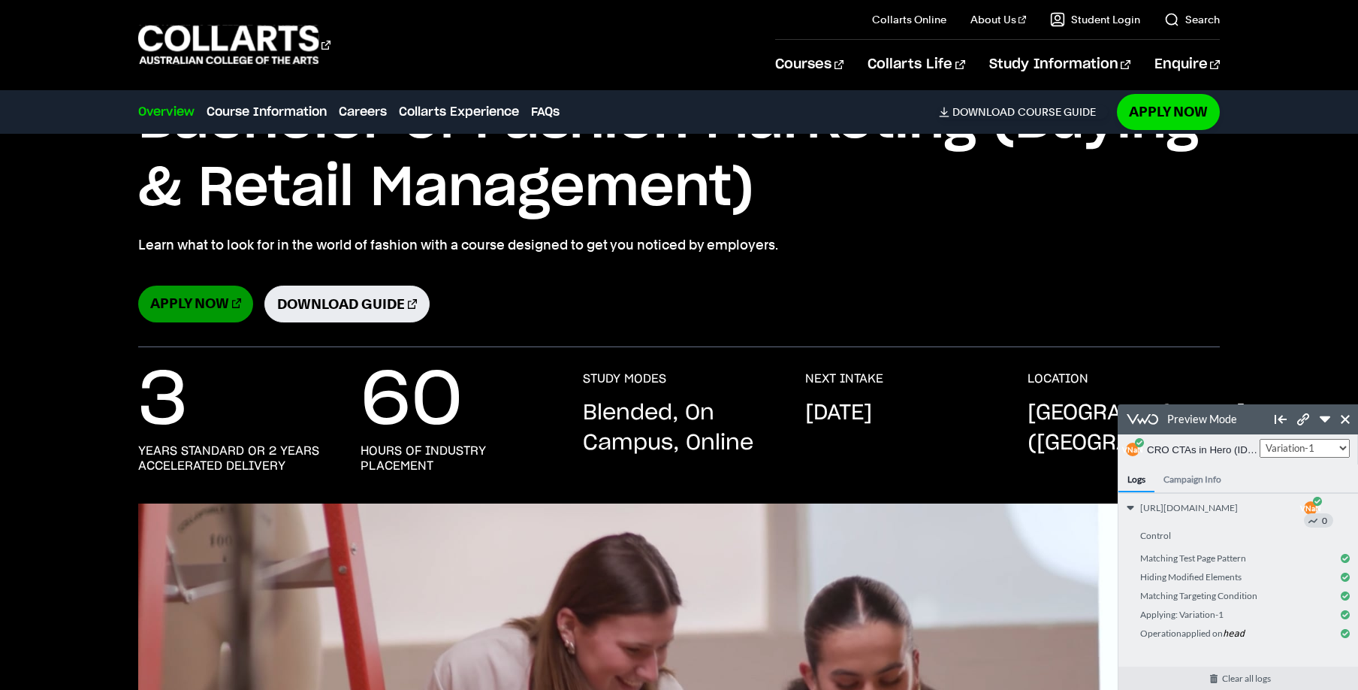
click at [215, 307] on link "Apply Now" at bounding box center [195, 303] width 115 height 37
click at [370, 304] on link "Download Guide" at bounding box center [346, 303] width 165 height 37
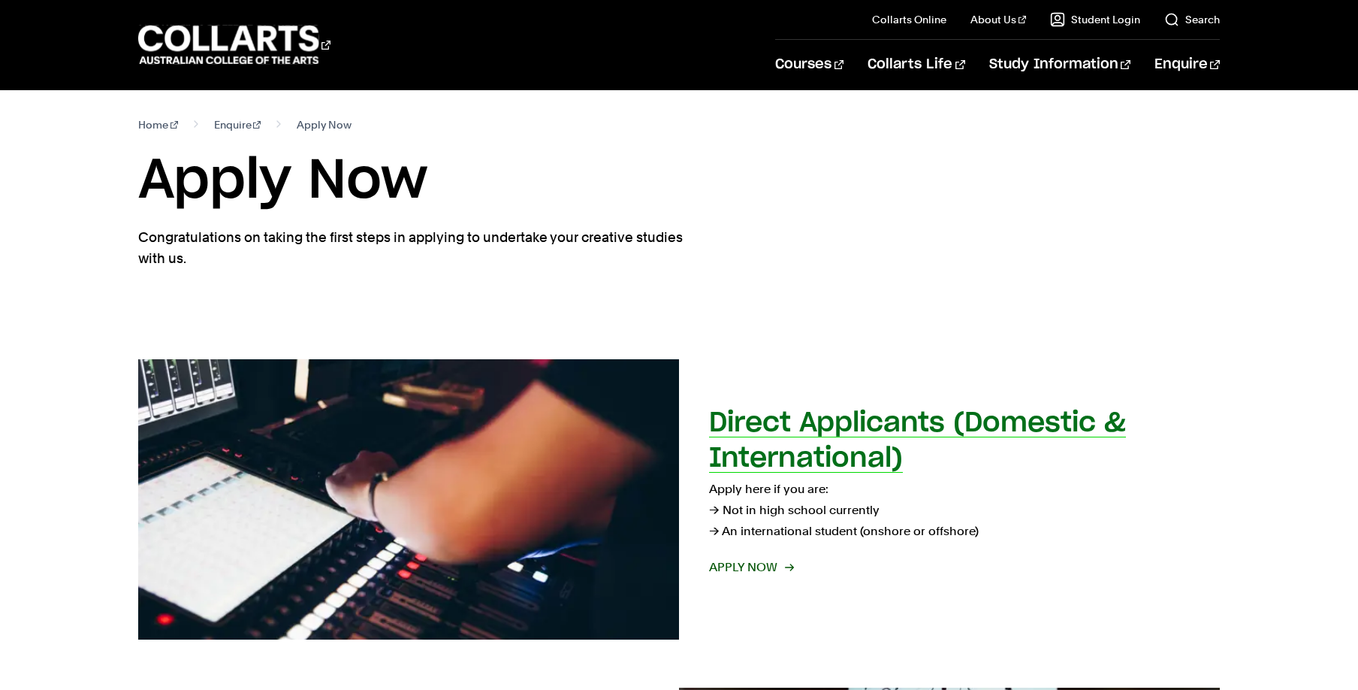
select select "2"
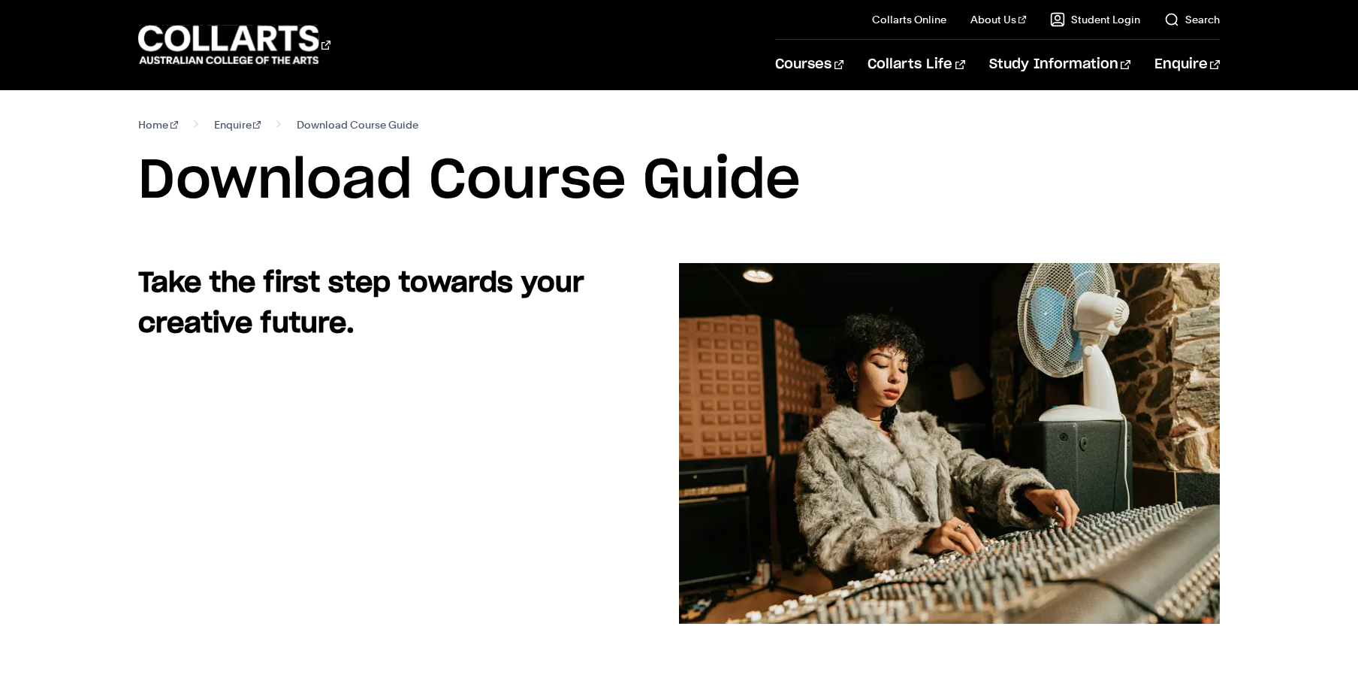
select select "2"
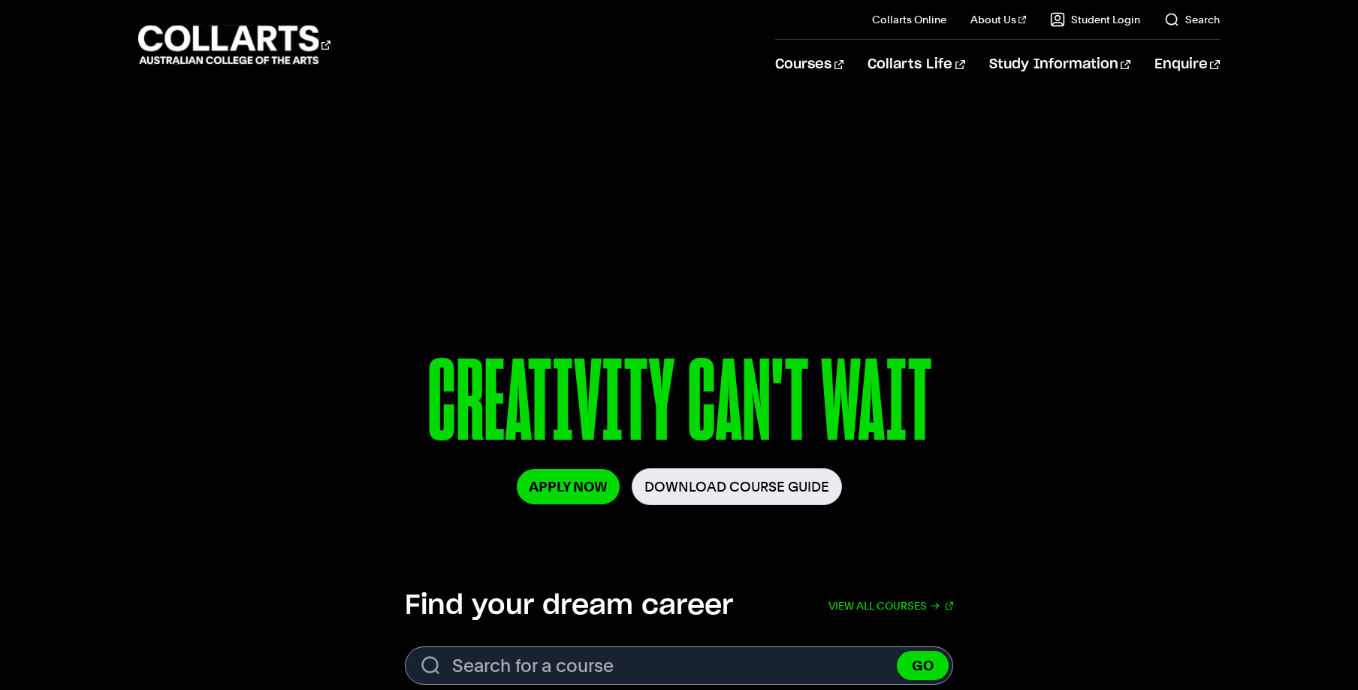
select select "2"
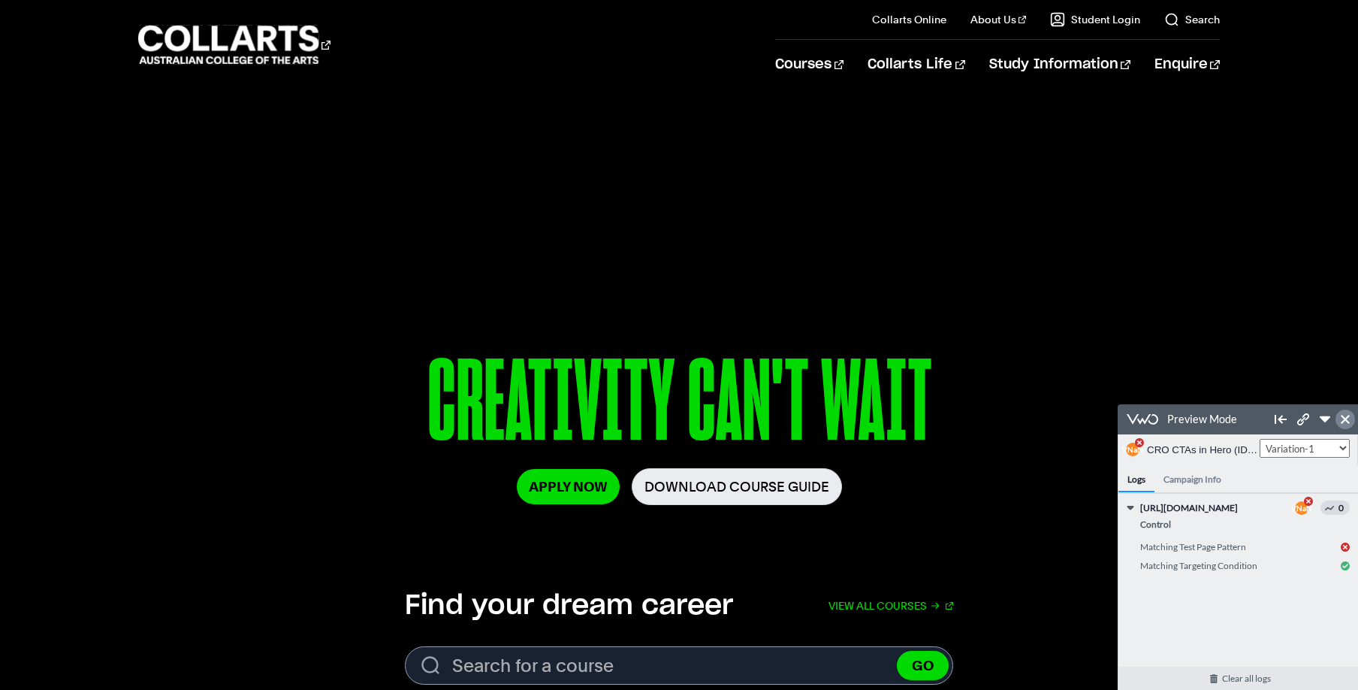
click at [1342, 417] on icon at bounding box center [1345, 419] width 9 height 9
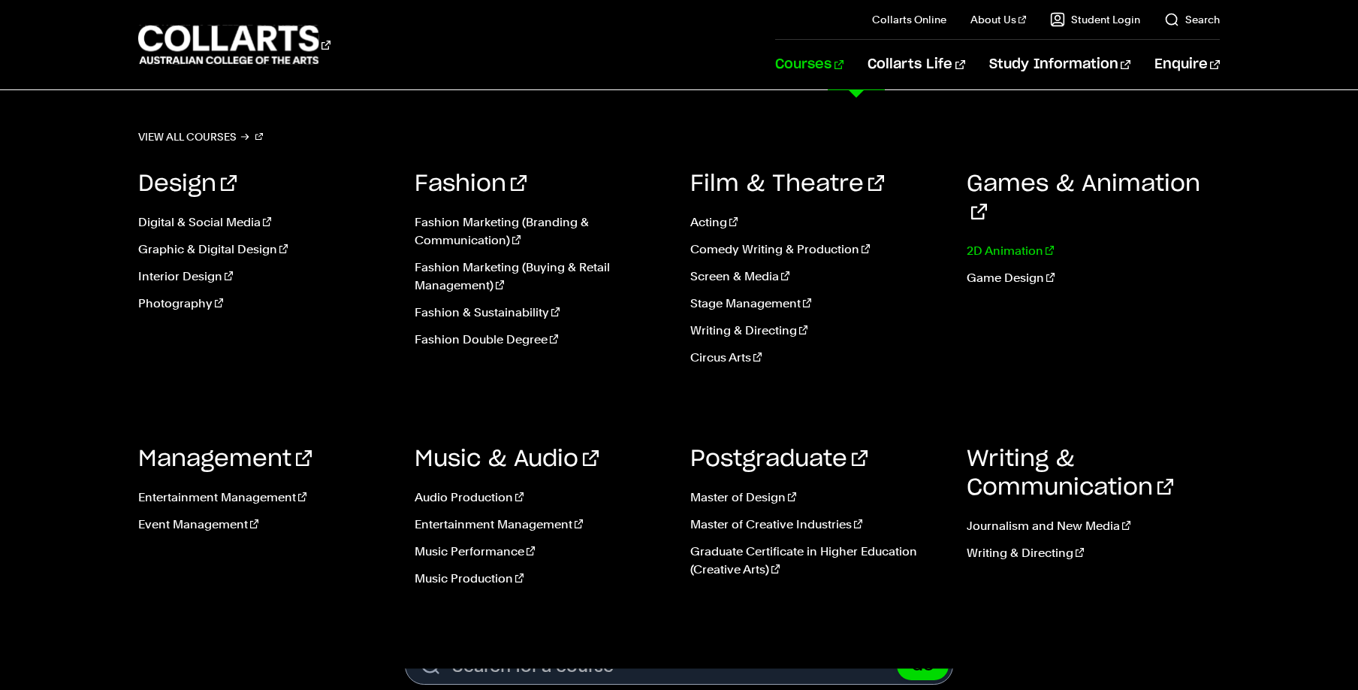
click at [986, 242] on link "2D Animation" at bounding box center [1094, 251] width 254 height 18
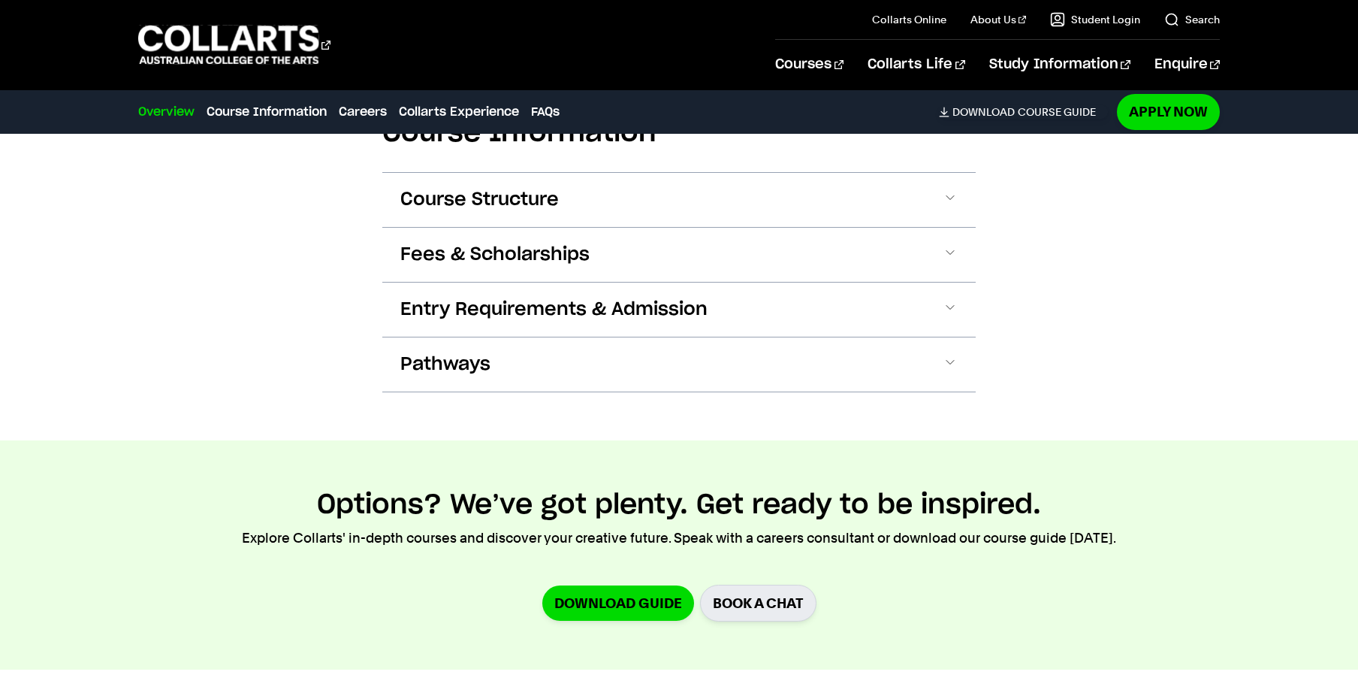
scroll to position [1544, 0]
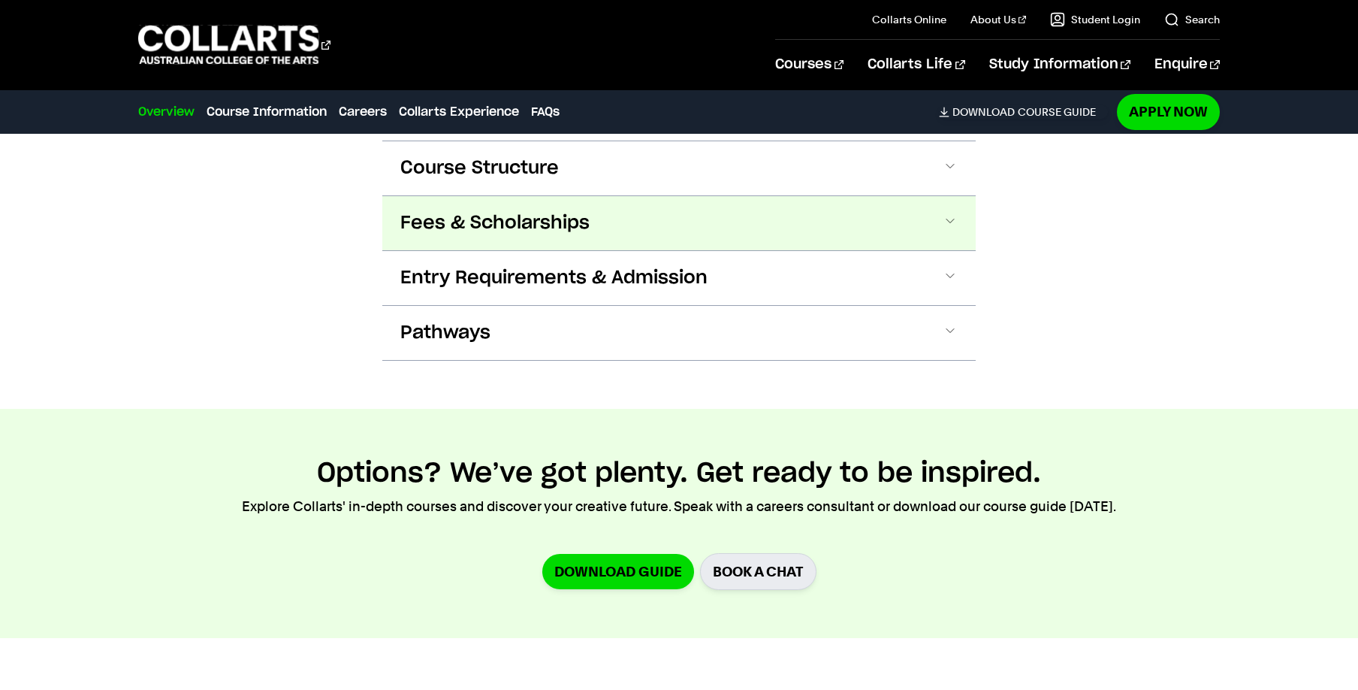
click at [940, 224] on button "Fees & Scholarships" at bounding box center [679, 223] width 594 height 54
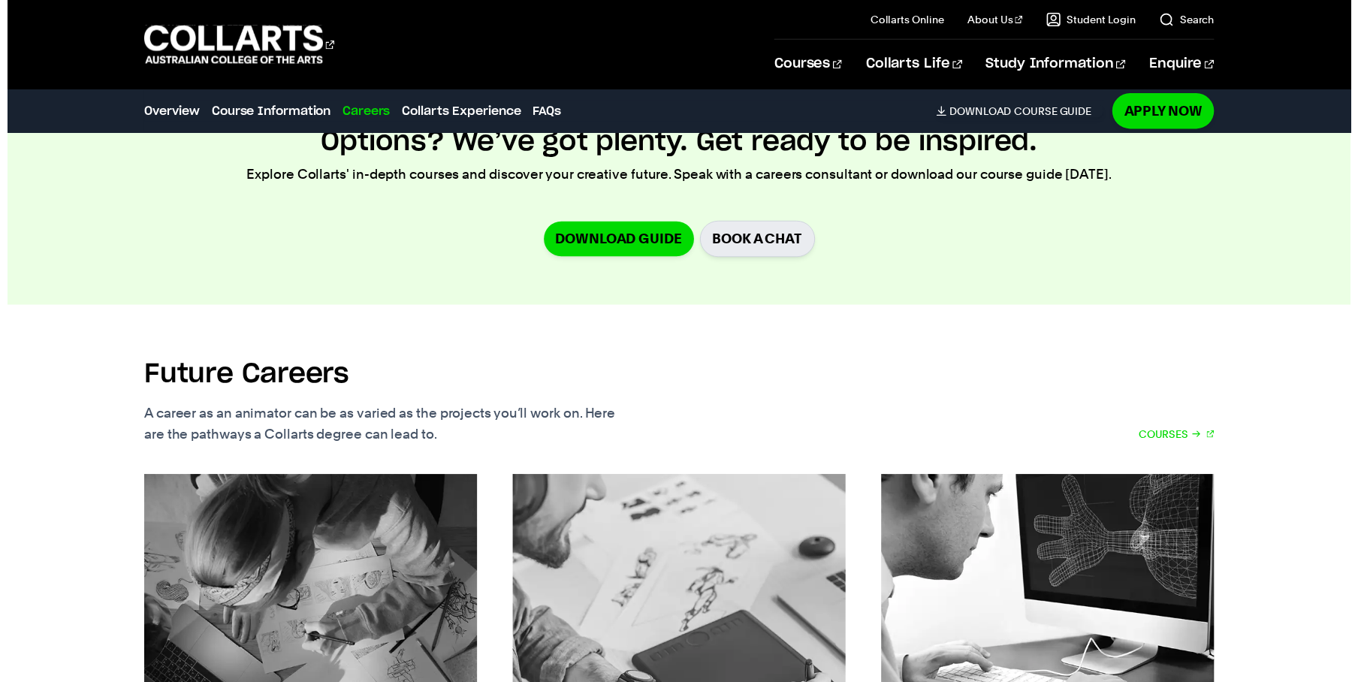
scroll to position [2264, 0]
